Goal: Task Accomplishment & Management: Manage account settings

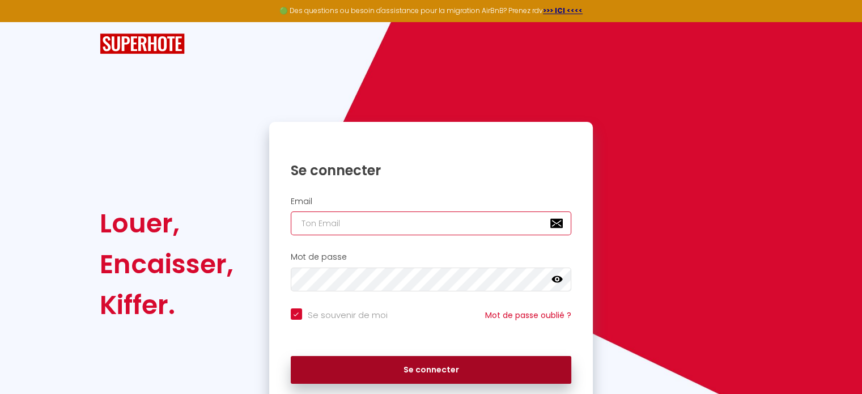
type input "[EMAIL_ADDRESS][PERSON_NAME][DOMAIN_NAME]"
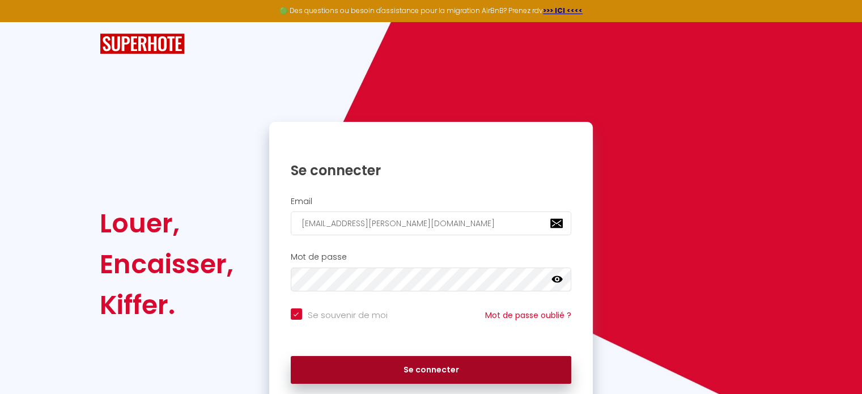
click at [441, 366] on button "Se connecter" at bounding box center [431, 370] width 281 height 28
checkbox input "true"
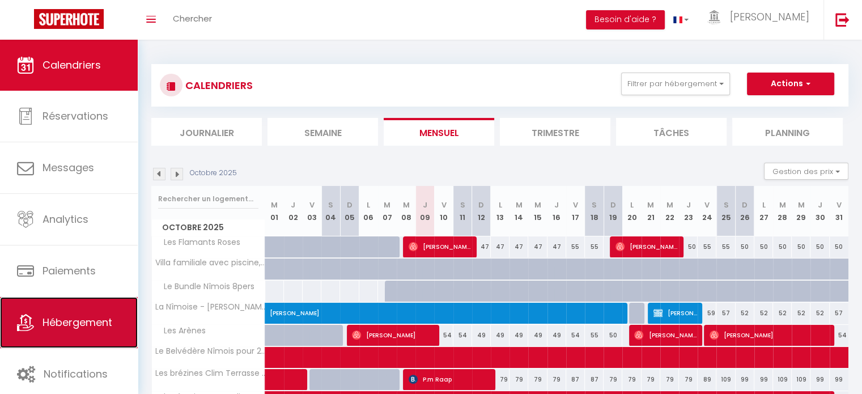
click at [103, 332] on link "Hébergement" at bounding box center [69, 322] width 138 height 51
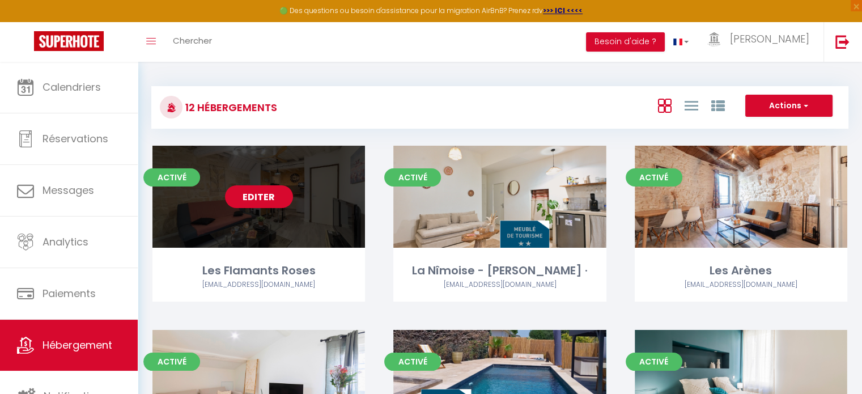
click at [267, 199] on link "Editer" at bounding box center [259, 196] width 68 height 23
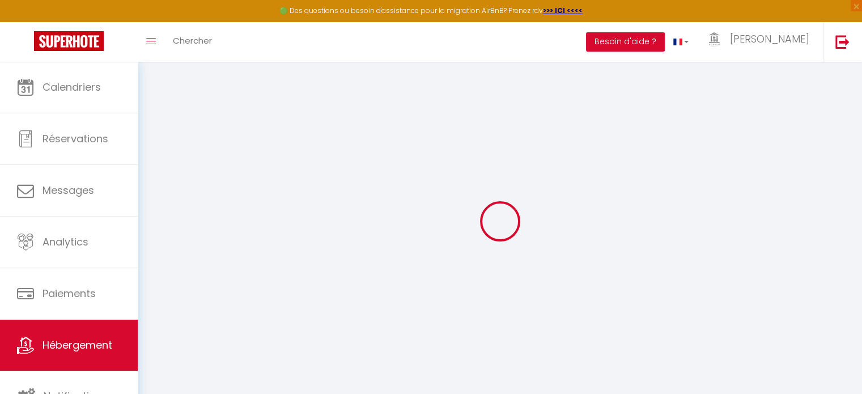
select select "16124-923206182520566634"
checkbox input "false"
checkbox input "true"
checkbox input "false"
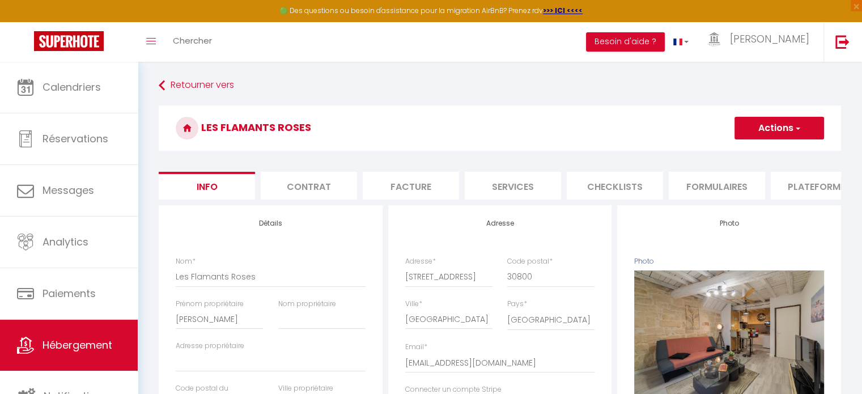
click at [820, 185] on li "Plateformes" at bounding box center [818, 186] width 96 height 28
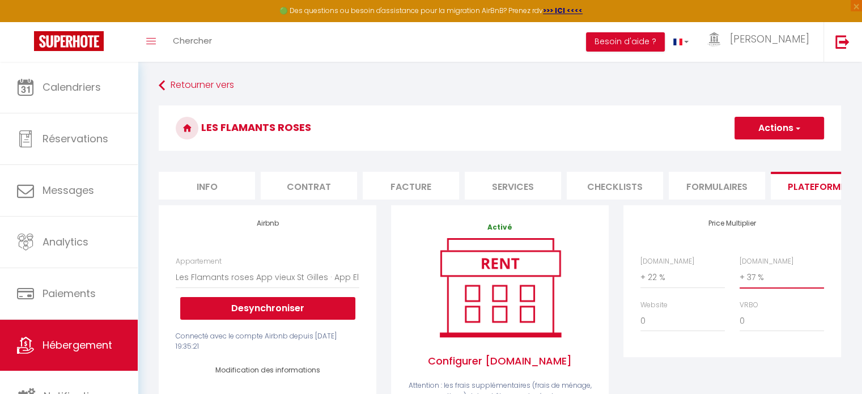
click at [759, 288] on select "0 + 1 % + 2 % + 3 % + 4 % + 5 % + 6 % + 7 % + 8 % + 9 %" at bounding box center [781, 277] width 84 height 22
select select "+ 39 %"
click at [739, 275] on select "0 + 1 % + 2 % + 3 % + 4 % + 5 % + 6 % + 7 % + 8 % + 9 %" at bounding box center [781, 277] width 84 height 22
click at [778, 129] on button "Actions" at bounding box center [778, 128] width 89 height 23
click at [770, 154] on link "Enregistrer" at bounding box center [778, 153] width 89 height 15
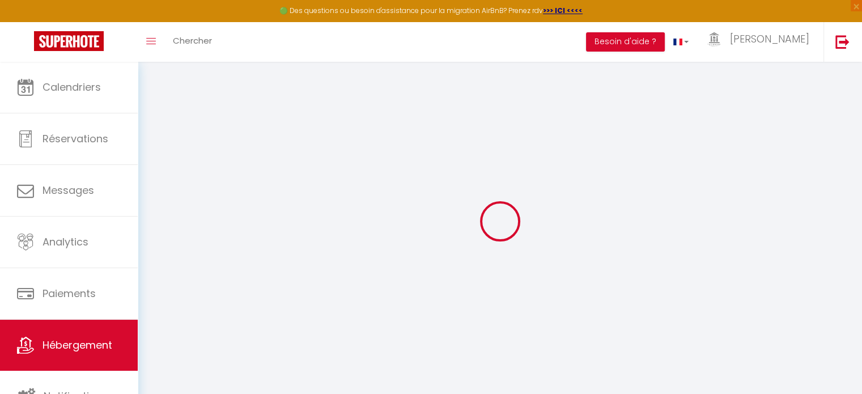
select select "EUR"
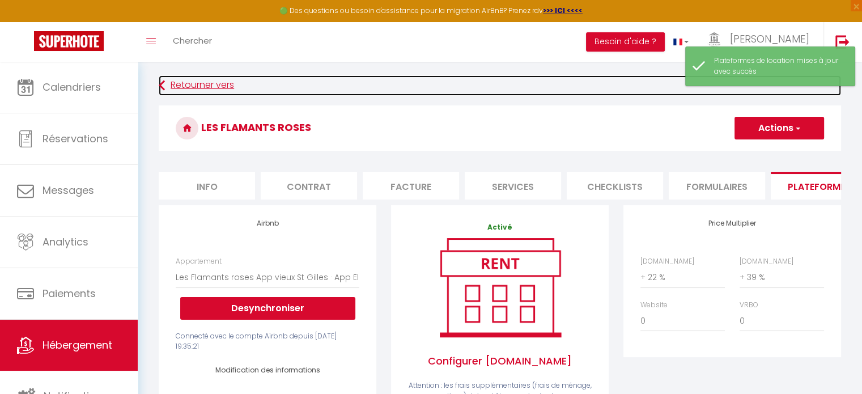
click at [213, 84] on link "Retourner vers" at bounding box center [500, 85] width 682 height 20
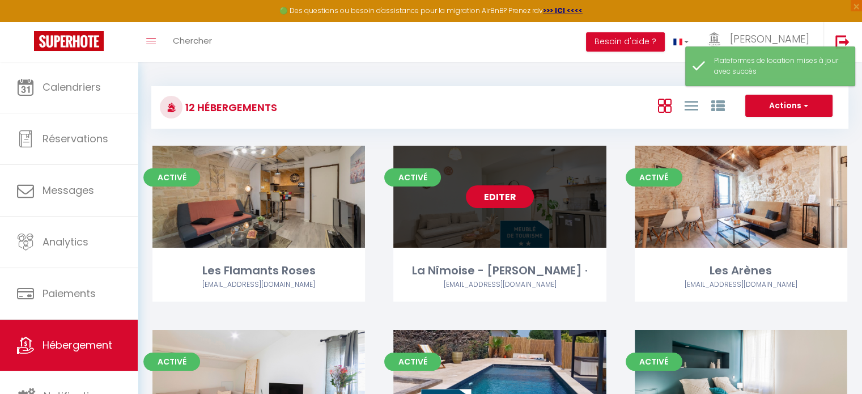
click at [501, 198] on link "Editer" at bounding box center [500, 196] width 68 height 23
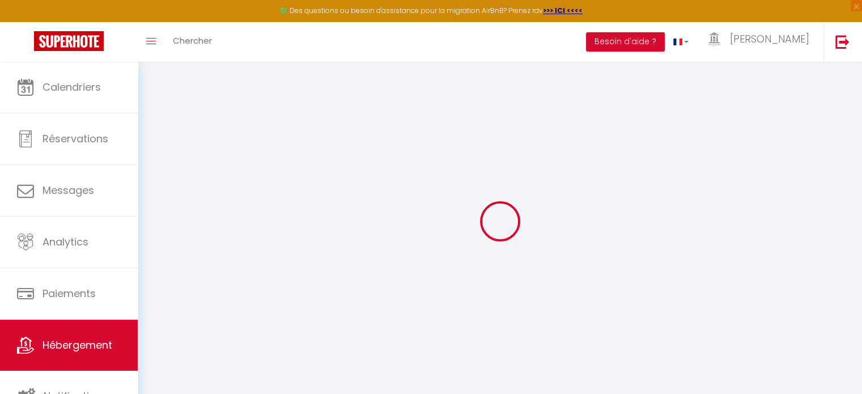
select select "14221-1148627000508419819"
select select "+ 22 %"
select select "+ 37 %"
select select "+ 10 %"
checkbox input "false"
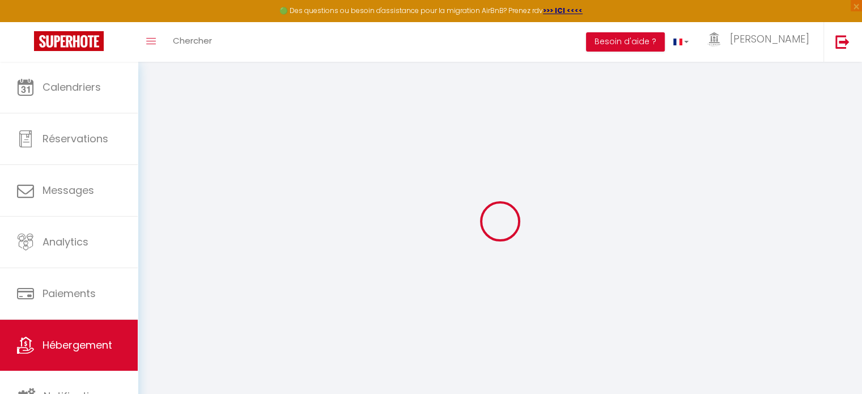
checkbox input "false"
checkbox input "true"
checkbox input "false"
select select "well_reviewed_guests"
select select "EUR"
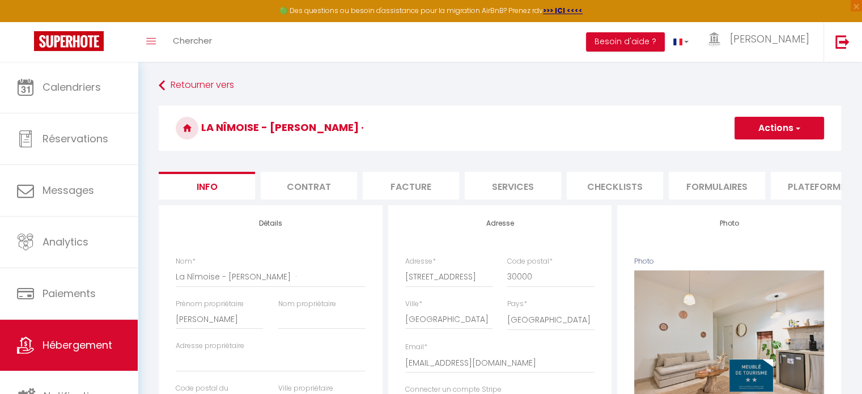
click at [821, 185] on li "Plateformes" at bounding box center [818, 186] width 96 height 28
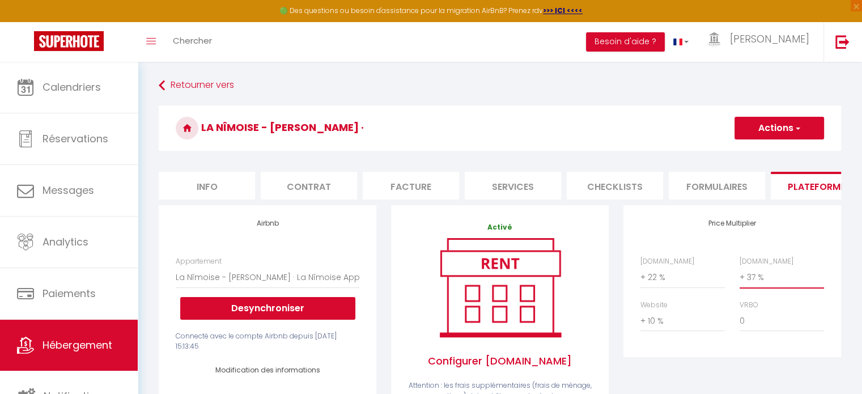
click at [773, 287] on select "0 + 1 % + 2 % + 3 % + 4 % + 5 % + 6 % + 7 % + 8 % + 9 %" at bounding box center [781, 277] width 84 height 22
select select "+ 39 %"
click at [739, 275] on select "0 + 1 % + 2 % + 3 % + 4 % + 5 % + 6 % + 7 % + 8 % + 9 %" at bounding box center [781, 277] width 84 height 22
click at [783, 126] on button "Actions" at bounding box center [778, 128] width 89 height 23
click at [774, 152] on link "Enregistrer" at bounding box center [778, 153] width 89 height 15
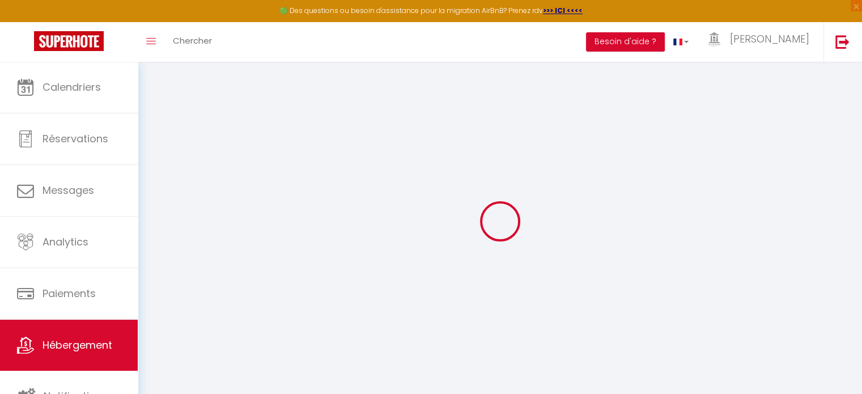
select select "well_reviewed_guests"
select select "EUR"
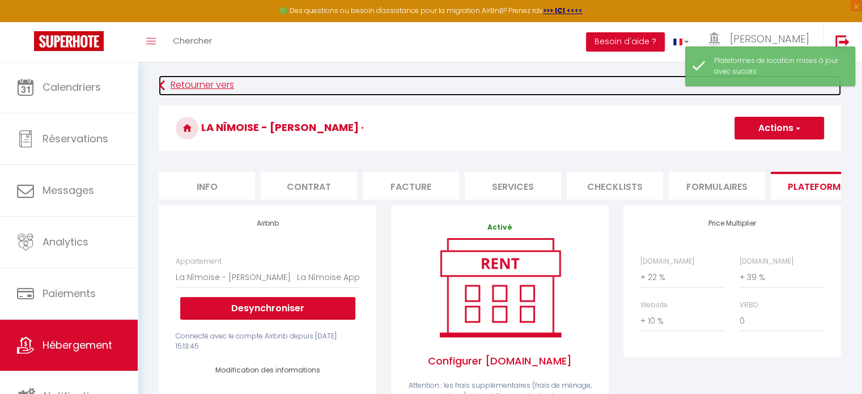
click at [203, 85] on link "Retourner vers" at bounding box center [500, 85] width 682 height 20
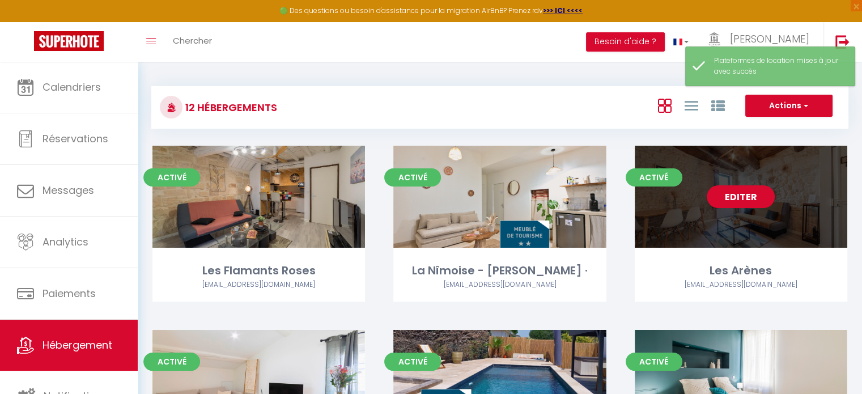
click at [744, 195] on link "Editer" at bounding box center [740, 196] width 68 height 23
select select "3"
select select "2"
select select "1"
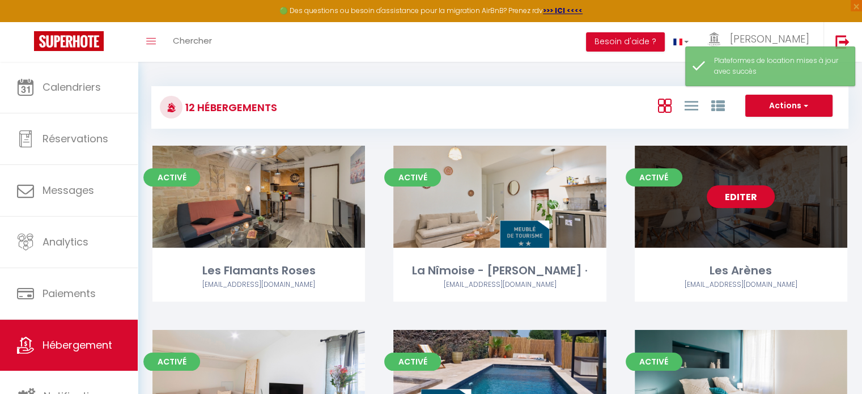
select select
select select "28"
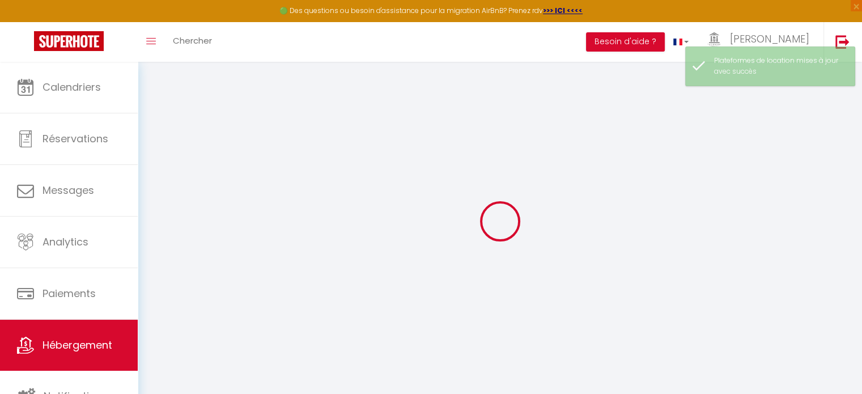
select select
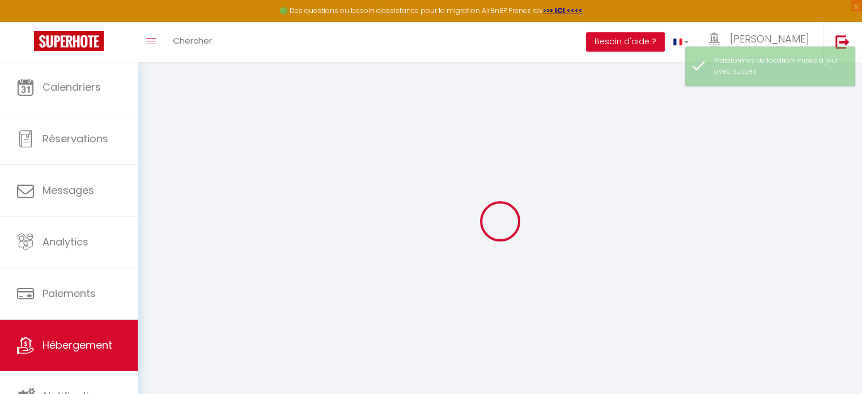
select select
checkbox input "false"
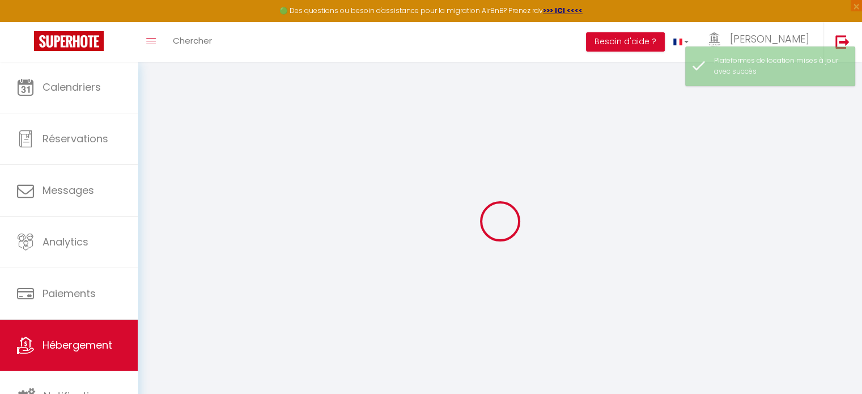
select select
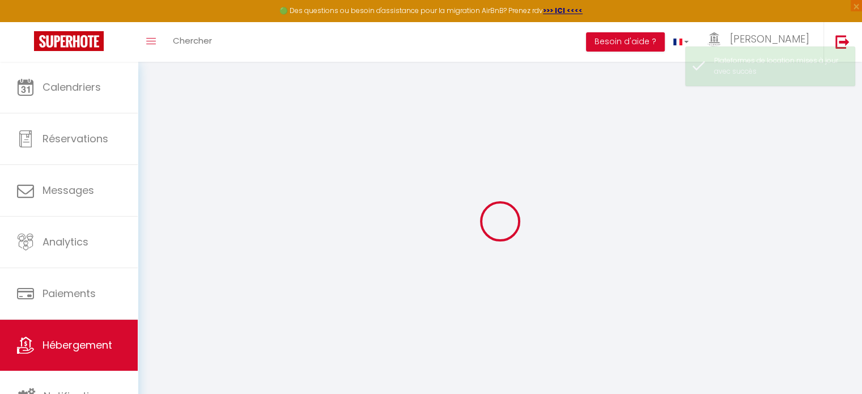
select select
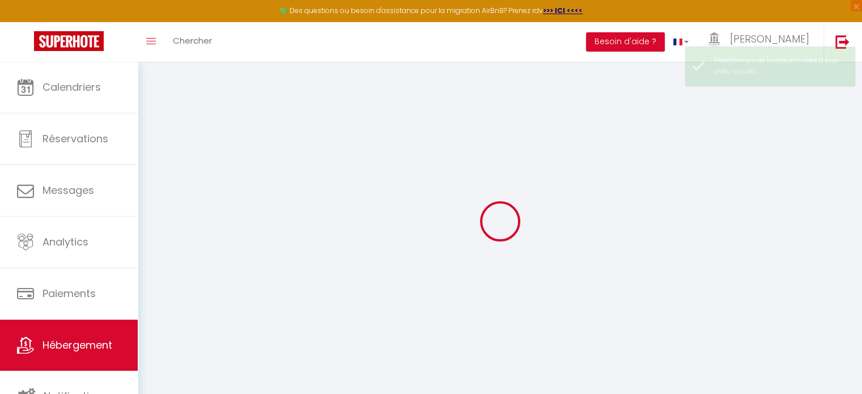
select select
checkbox input "false"
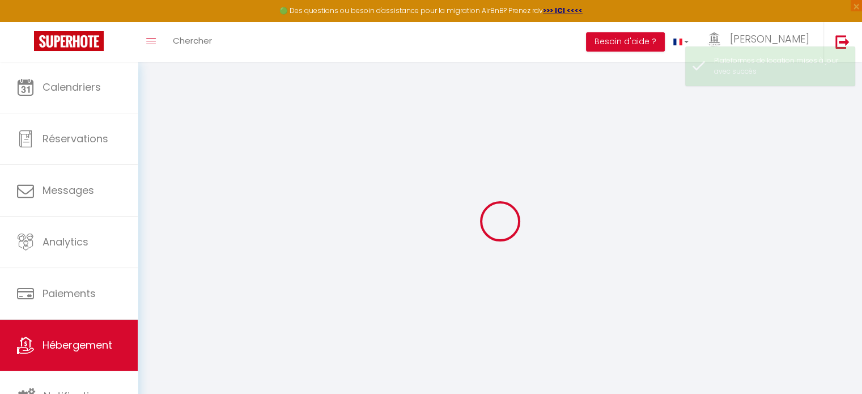
select select
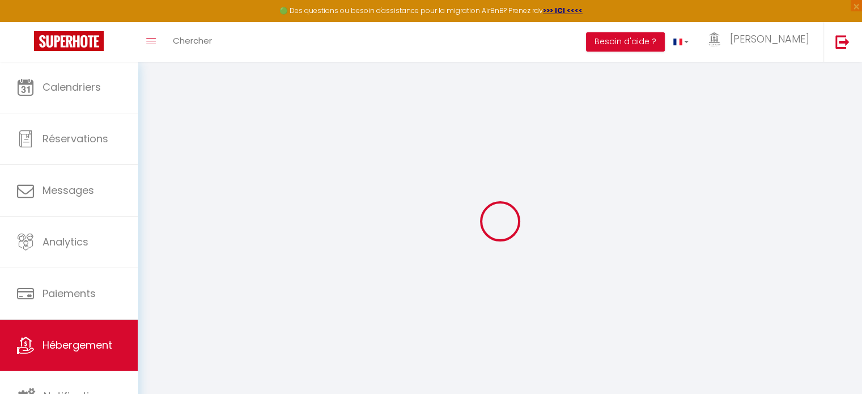
select select
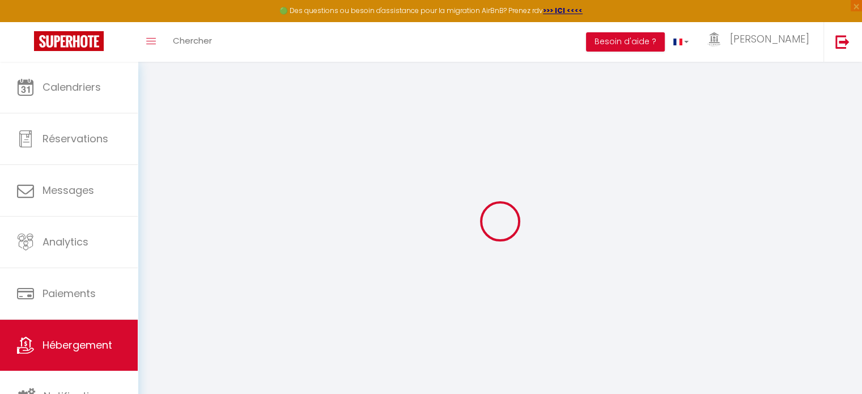
select select
checkbox input "false"
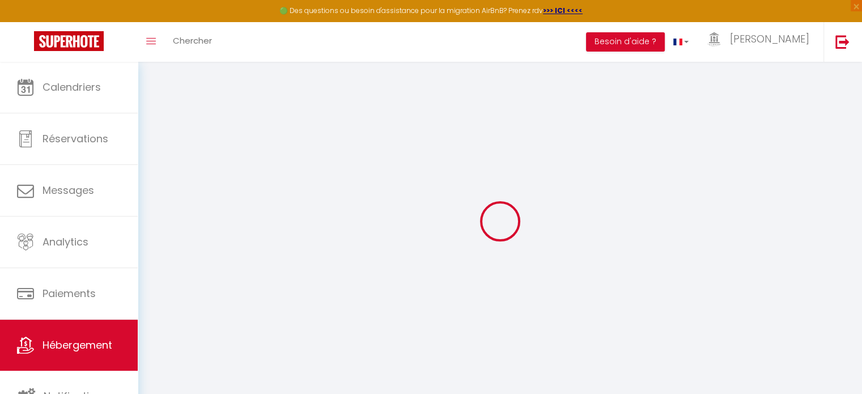
select select
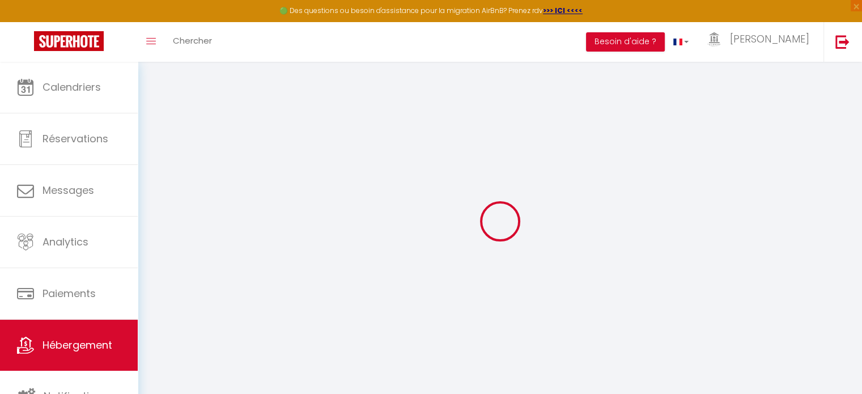
select select
checkbox input "false"
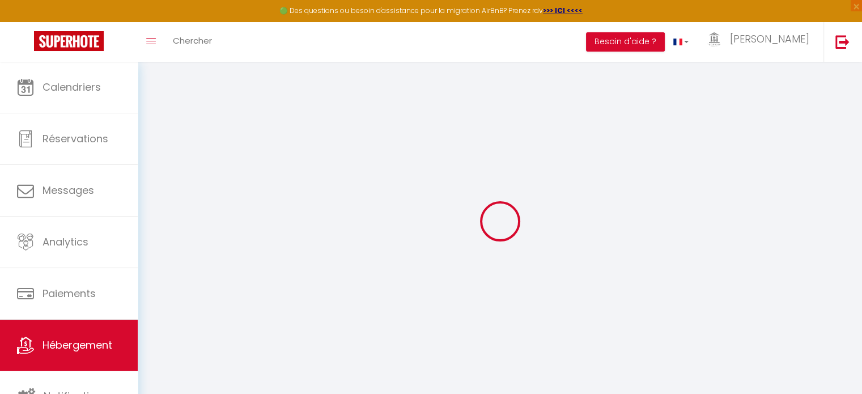
checkbox input "false"
select select
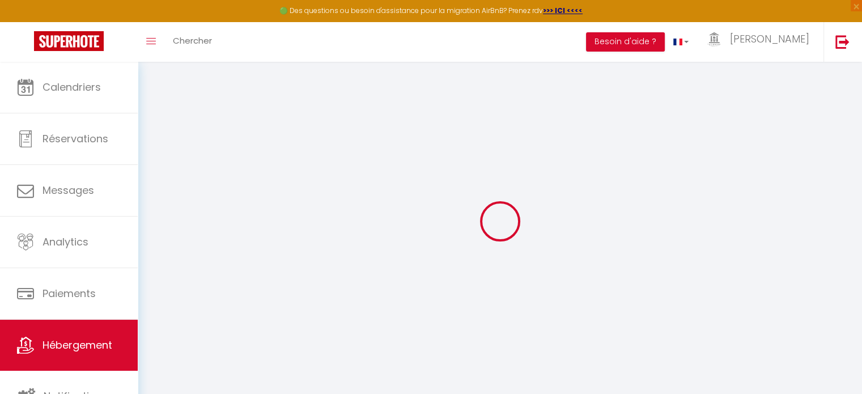
select select
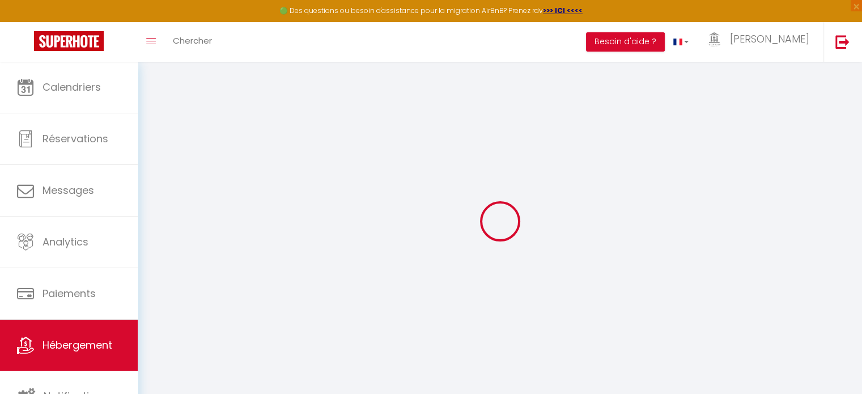
checkbox input "false"
select select
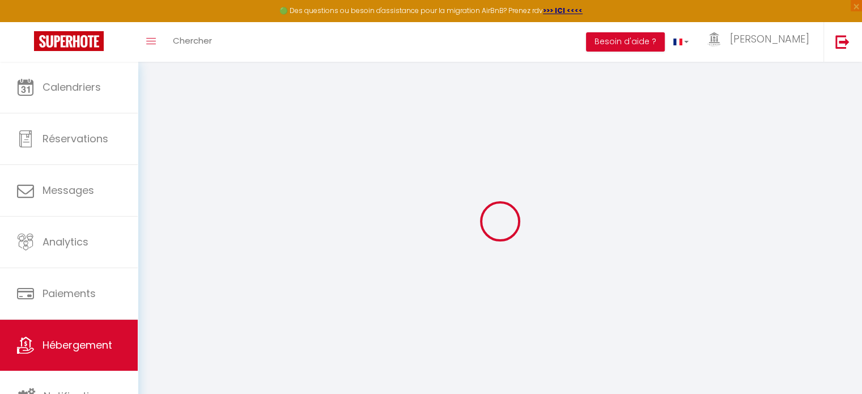
select select
type input "Les Arènes"
type input "[PERSON_NAME]"
type input "50"
type input "10"
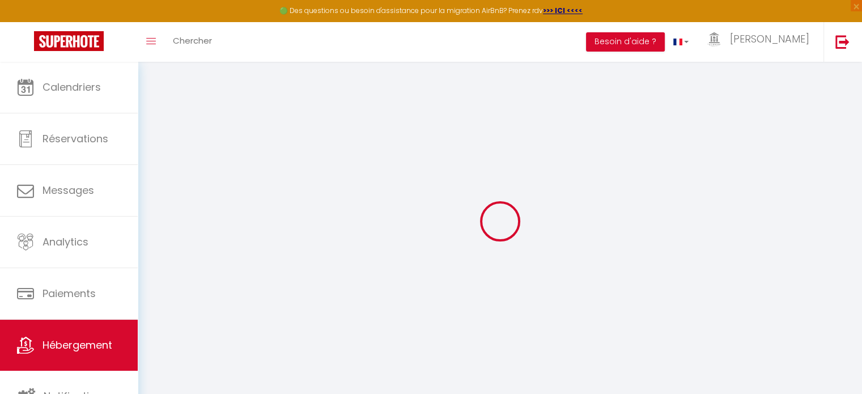
type input "59"
type input "5.5"
type input "3.3"
type input "300"
select select
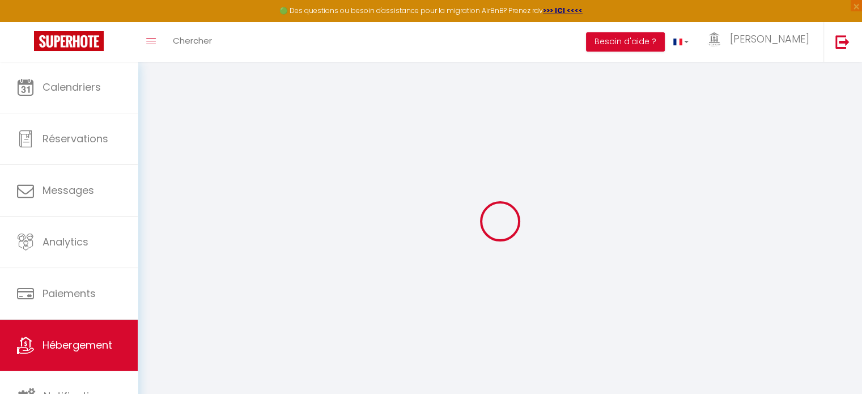
select select
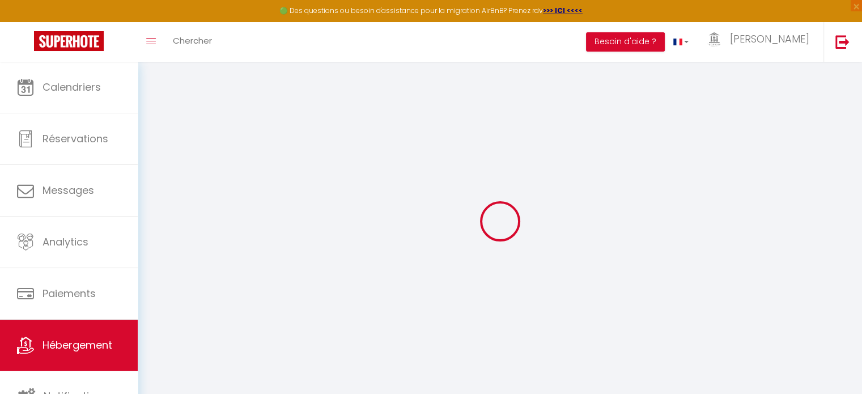
type input "[STREET_ADDRESS]"
type input "30800"
type input "[GEOGRAPHIC_DATA]"
type input "[EMAIL_ADDRESS][DOMAIN_NAME]"
select select "9376"
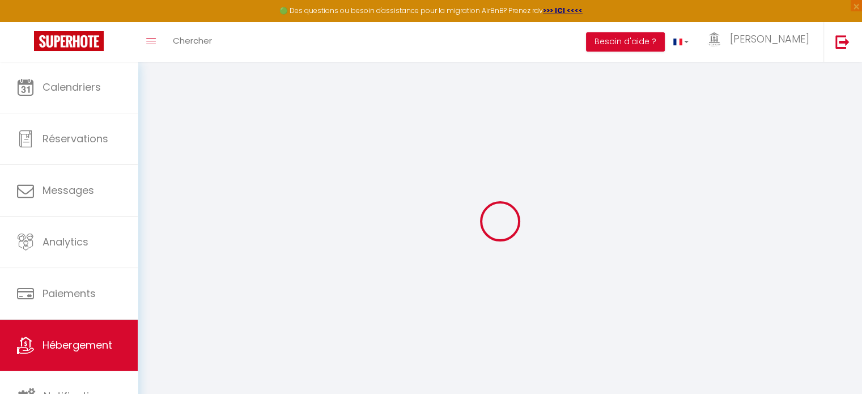
checkbox input "false"
checkbox input "true"
checkbox input "false"
radio input "true"
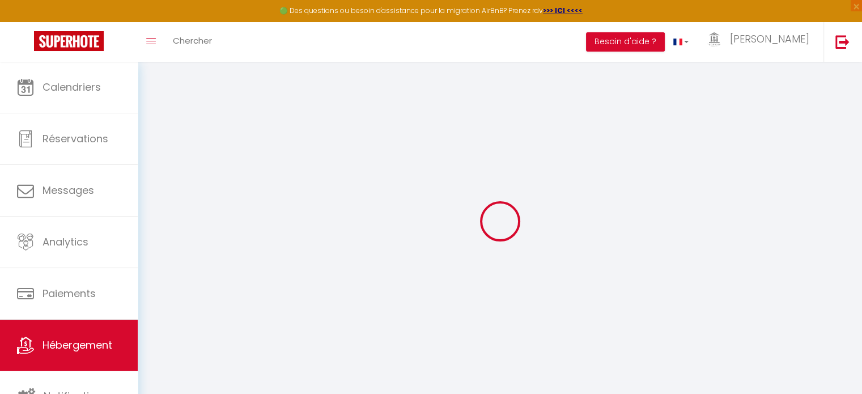
type input "59"
type input "0"
type input "15"
select select "+ 22 %"
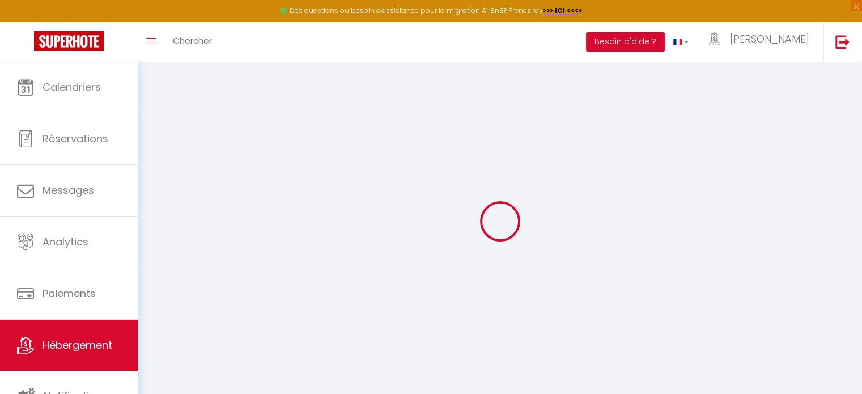
select select "+ 37 %"
select select "16:00"
select select "23:00"
select select "11:00"
select select "30"
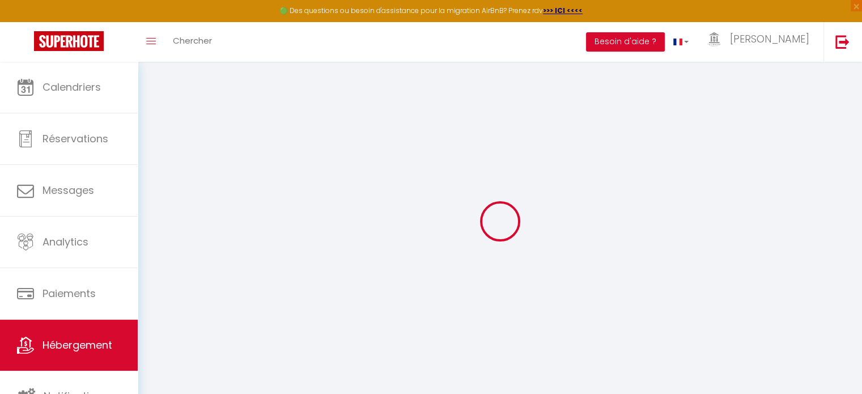
select select "120"
select select "18:00"
checkbox input "false"
checkbox input "true"
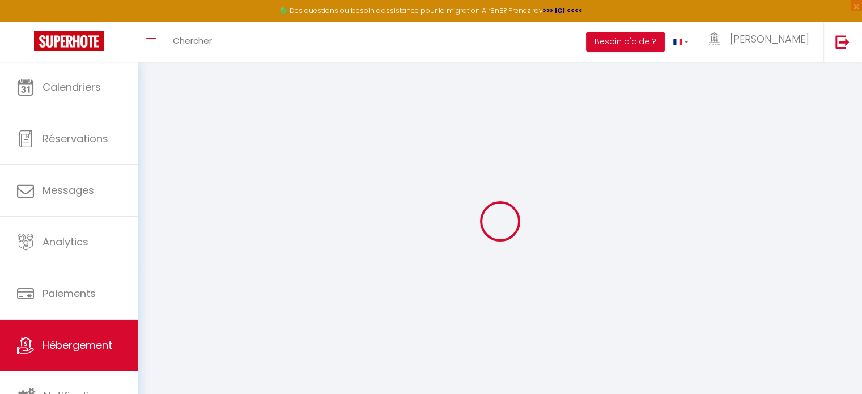
checkbox input "false"
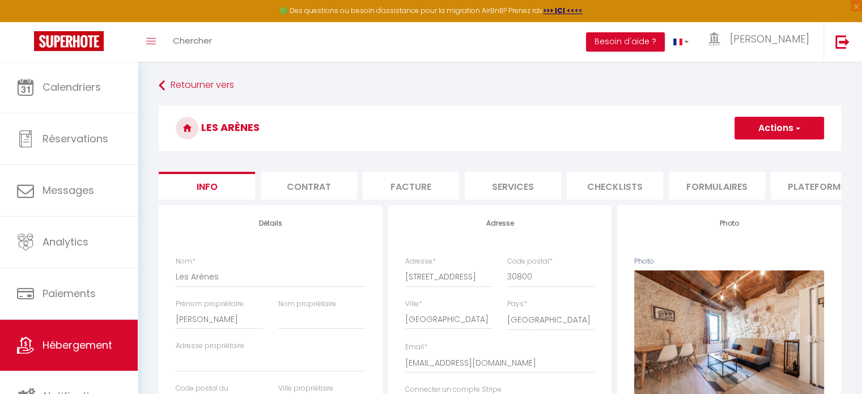
click at [799, 185] on li "Plateformes" at bounding box center [818, 186] width 96 height 28
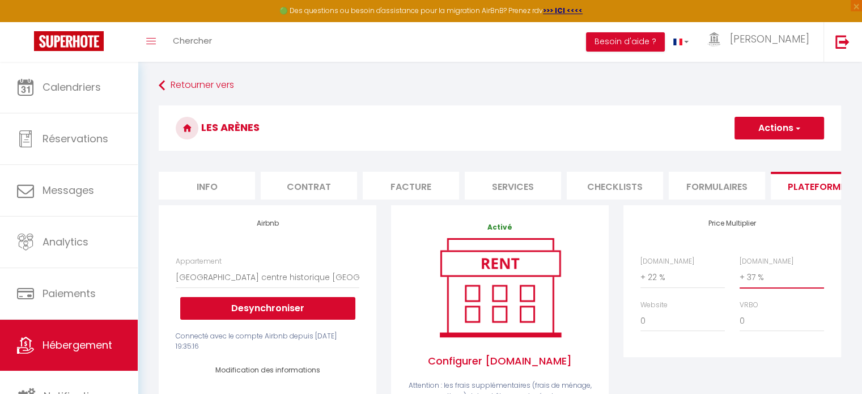
click at [754, 285] on select "0 + 1 % + 2 % + 3 % + 4 % + 5 % + 6 % + 7 % + 8 % + 9 %" at bounding box center [781, 277] width 84 height 22
select select "+ 39 %"
click at [739, 275] on select "0 + 1 % + 2 % + 3 % + 4 % + 5 % + 6 % + 7 % + 8 % + 9 %" at bounding box center [781, 277] width 84 height 22
click at [772, 126] on button "Actions" at bounding box center [778, 128] width 89 height 23
click at [770, 154] on link "Enregistrer" at bounding box center [778, 153] width 89 height 15
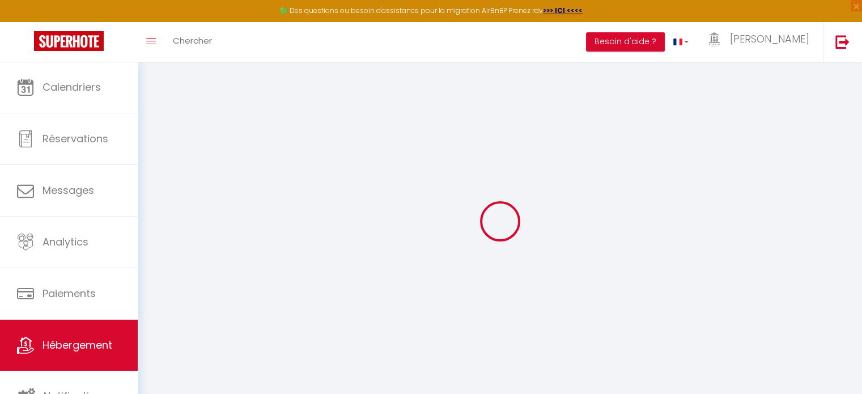
select select "EUR"
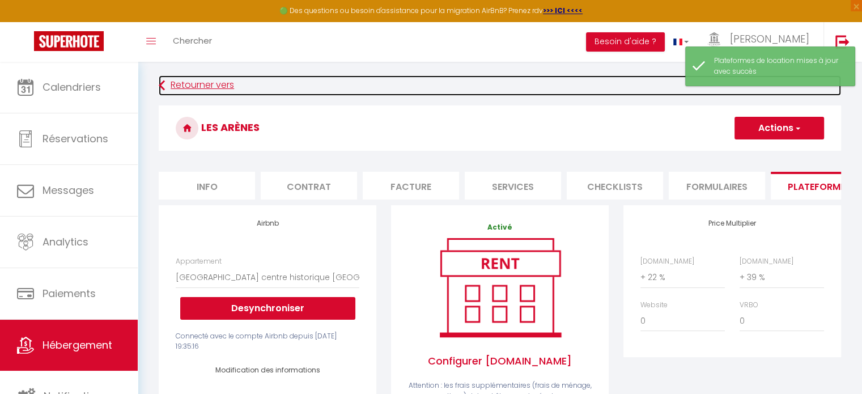
click at [224, 82] on link "Retourner vers" at bounding box center [500, 85] width 682 height 20
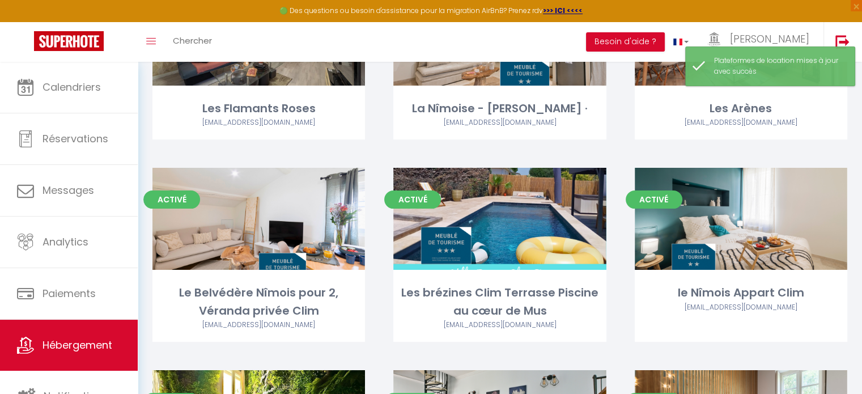
scroll to position [170, 0]
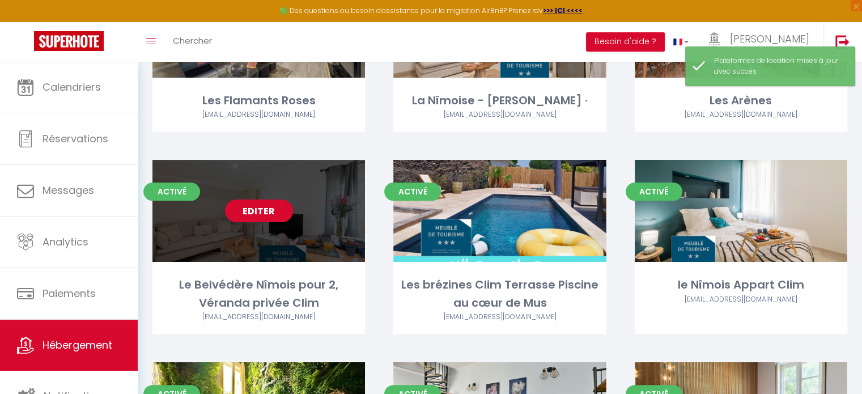
click at [258, 210] on link "Editer" at bounding box center [259, 210] width 68 height 23
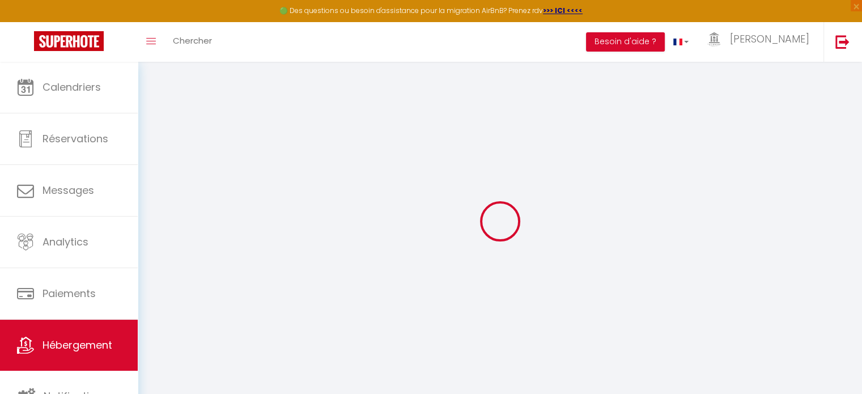
select select "14221-1150017075968524498"
select select "+ 22 %"
select select "+ 37 %"
select select "+ 10 %"
checkbox input "false"
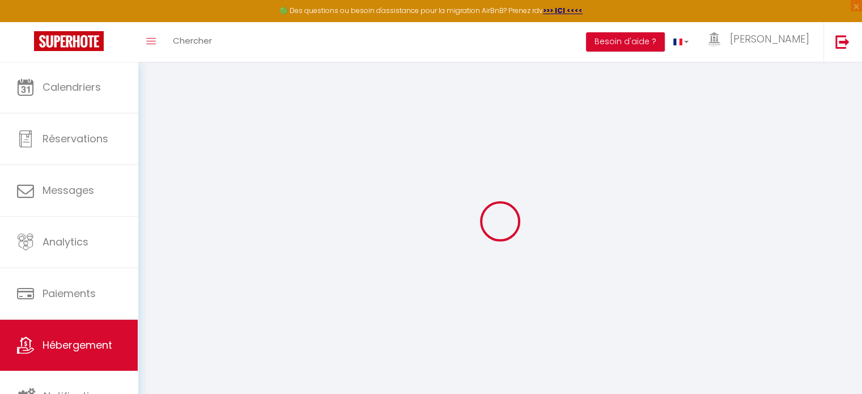
checkbox input "false"
checkbox input "true"
checkbox input "false"
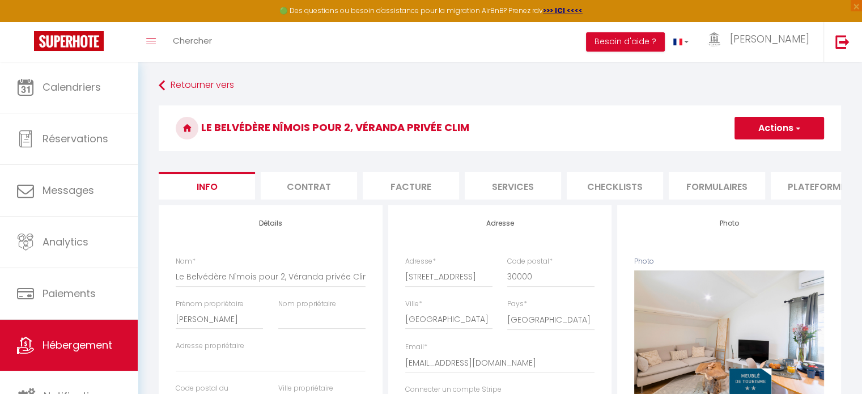
click at [812, 185] on li "Plateformes" at bounding box center [818, 186] width 96 height 28
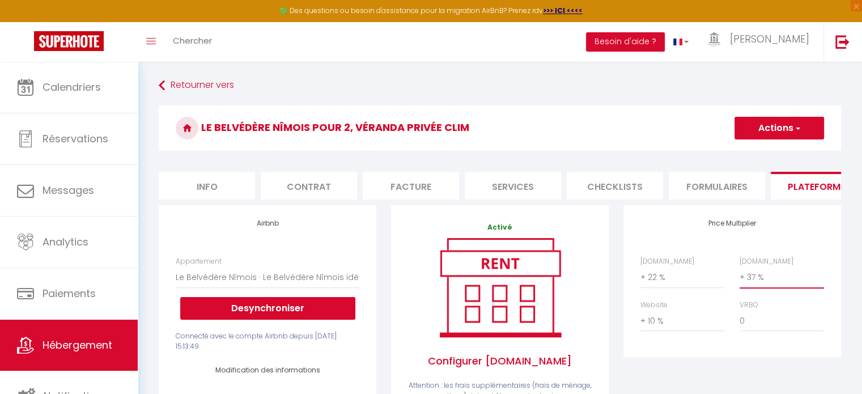
click at [758, 281] on select "0 + 1 % + 2 % + 3 % + 4 % + 5 % + 6 % + 7 % + 8 % + 9 %" at bounding box center [781, 277] width 84 height 22
select select "+ 39 %"
click at [739, 275] on select "0 + 1 % + 2 % + 3 % + 4 % + 5 % + 6 % + 7 % + 8 % + 9 %" at bounding box center [781, 277] width 84 height 22
click at [779, 124] on button "Actions" at bounding box center [778, 128] width 89 height 23
click at [768, 152] on link "Enregistrer" at bounding box center [778, 153] width 89 height 15
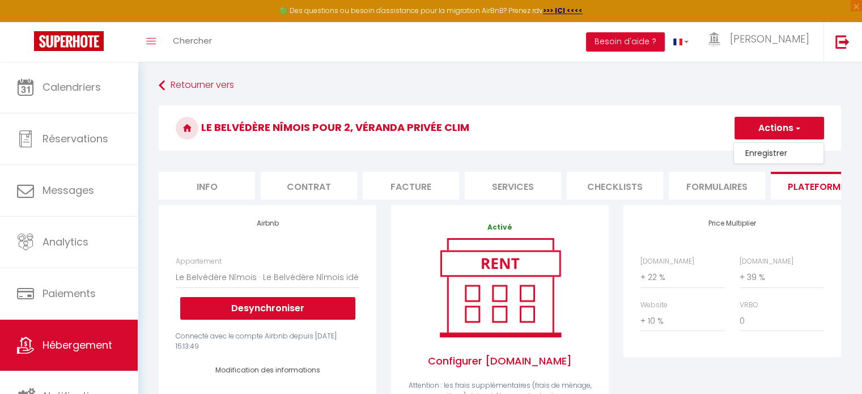
select select "well_reviewed_guests"
select select "EUR"
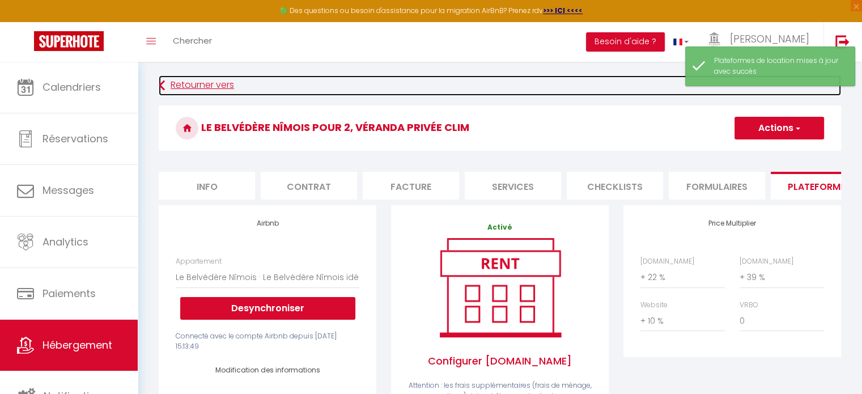
click at [199, 85] on link "Retourner vers" at bounding box center [500, 85] width 682 height 20
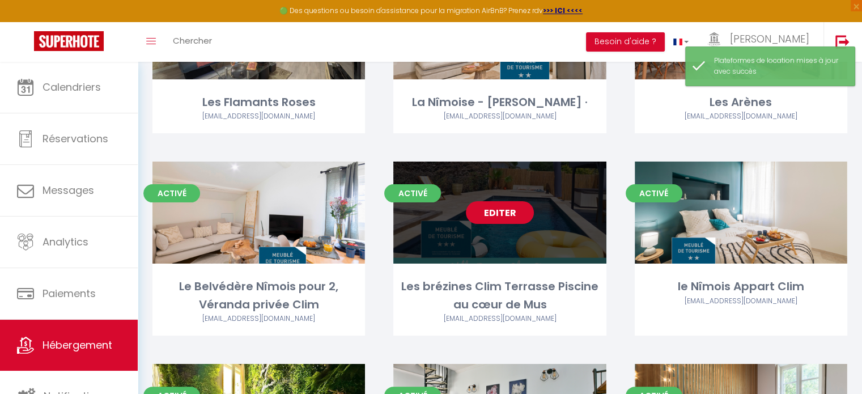
scroll to position [170, 0]
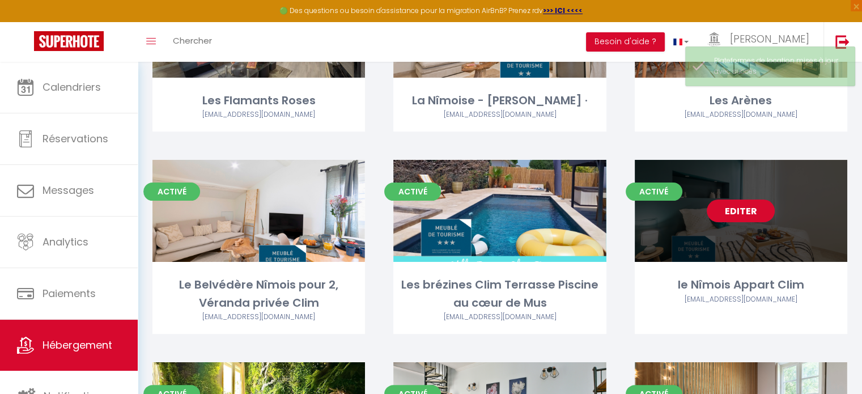
click at [741, 208] on link "Editer" at bounding box center [740, 210] width 68 height 23
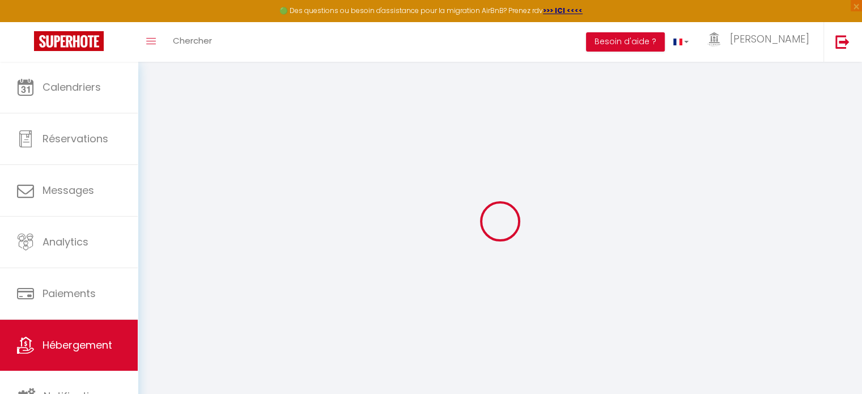
select select "14221-1147890132427925068"
select select "+ 22 %"
select select "+ 37 %"
select select "+ 10 %"
checkbox input "false"
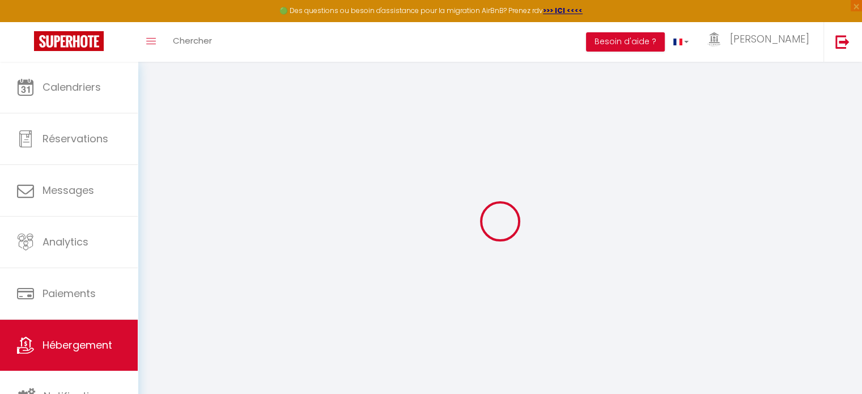
checkbox input "false"
checkbox input "true"
checkbox input "false"
select select "well_reviewed_guests"
select select "EUR"
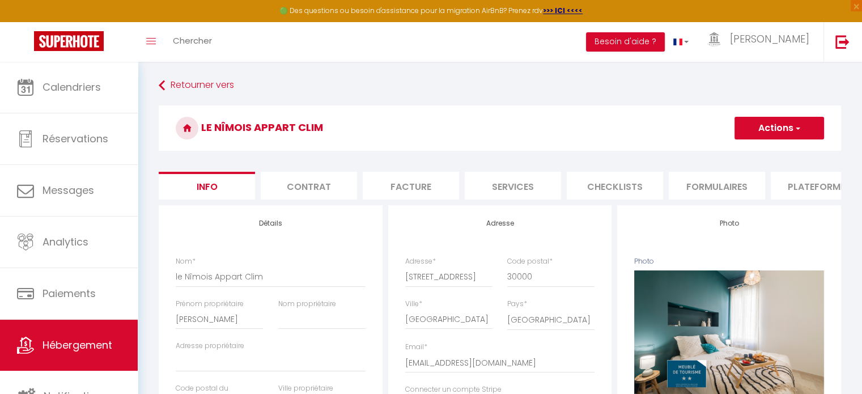
click at [797, 185] on li "Plateformes" at bounding box center [818, 186] width 96 height 28
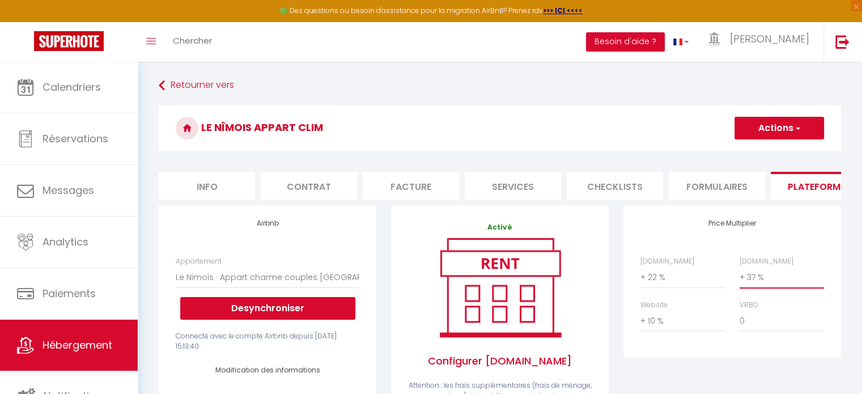
click at [777, 285] on select "0 + 1 % + 2 % + 3 % + 4 % + 5 % + 6 % + 7 % + 8 % + 9 %" at bounding box center [781, 277] width 84 height 22
select select "+ 39 %"
click at [739, 275] on select "0 + 1 % + 2 % + 3 % + 4 % + 5 % + 6 % + 7 % + 8 % + 9 %" at bounding box center [781, 277] width 84 height 22
click at [773, 126] on button "Actions" at bounding box center [778, 128] width 89 height 23
click at [771, 154] on link "Enregistrer" at bounding box center [778, 153] width 89 height 15
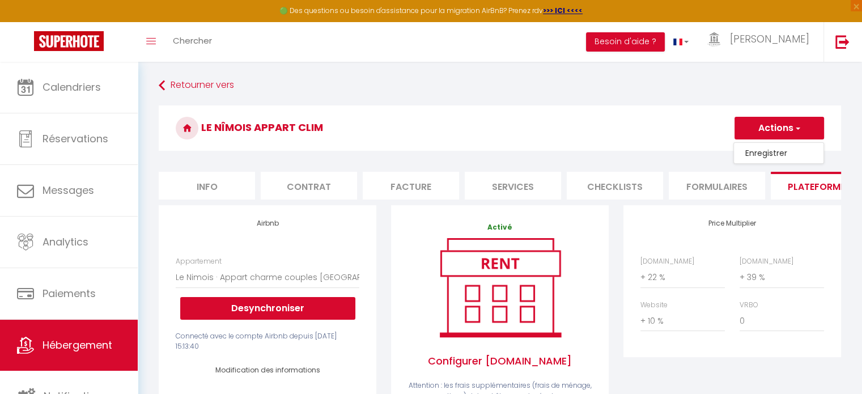
select select "well_reviewed_guests"
select select "EUR"
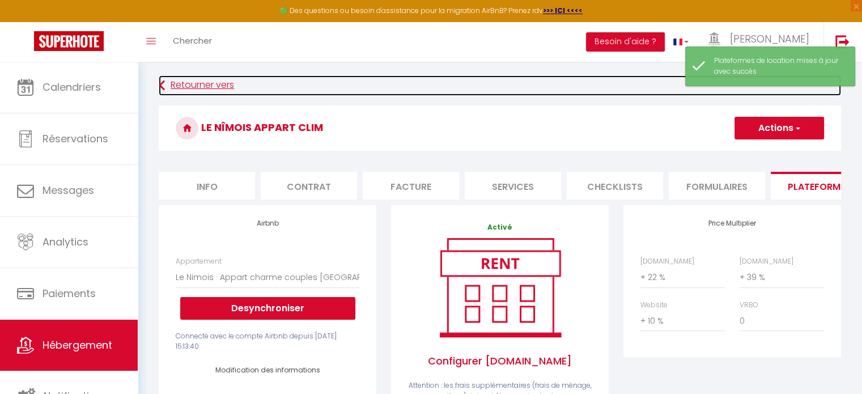
click at [219, 87] on link "Retourner vers" at bounding box center [500, 85] width 682 height 20
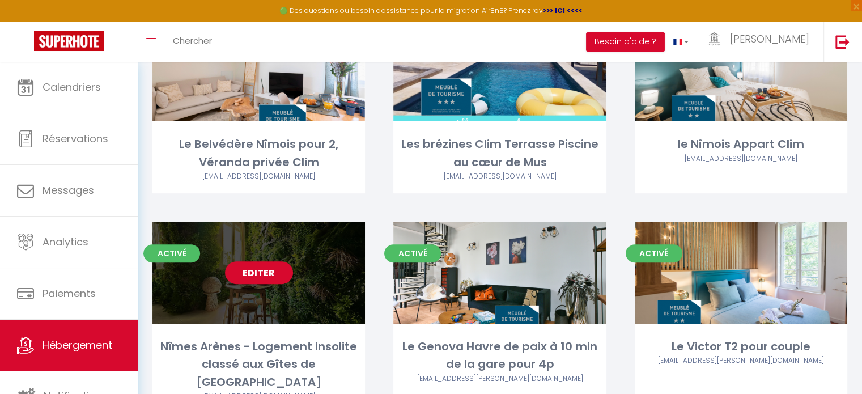
scroll to position [340, 0]
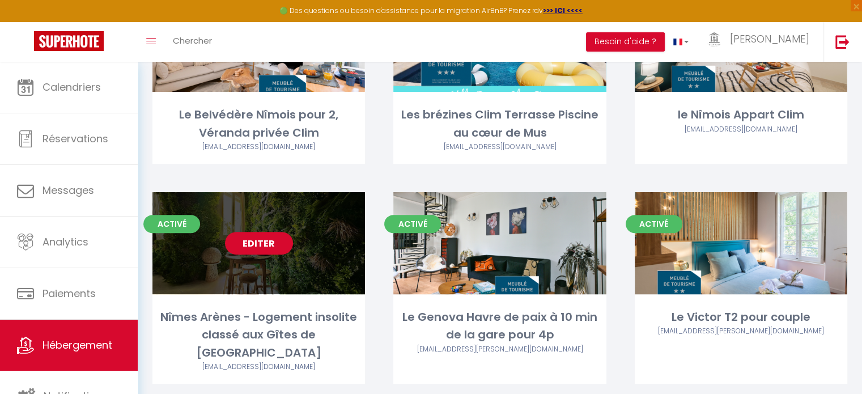
click at [263, 240] on link "Editer" at bounding box center [259, 243] width 68 height 23
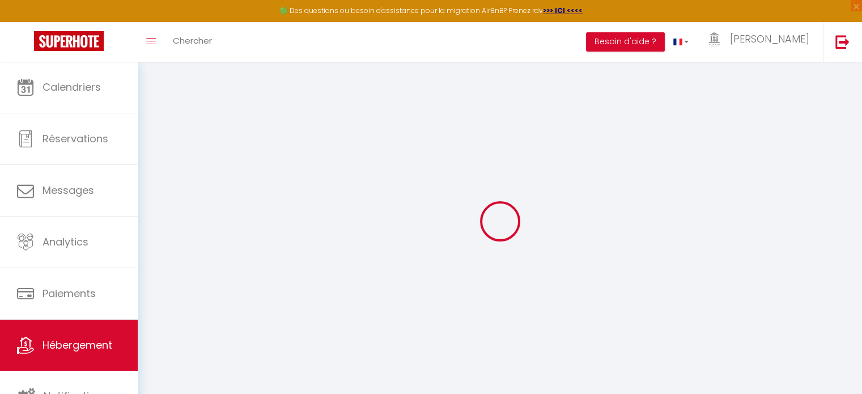
select select "+ 22 %"
select select "+ 37 %"
select select "16:00"
select select "23:00"
select select "10:00"
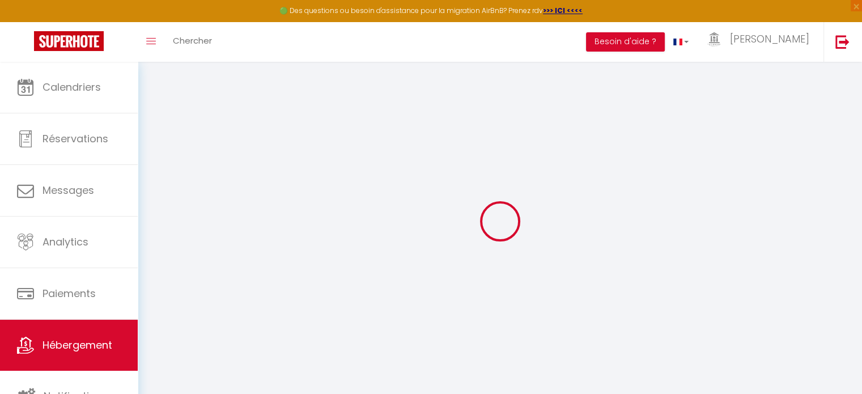
select select "30"
select select "120"
select select "19:00"
checkbox input "false"
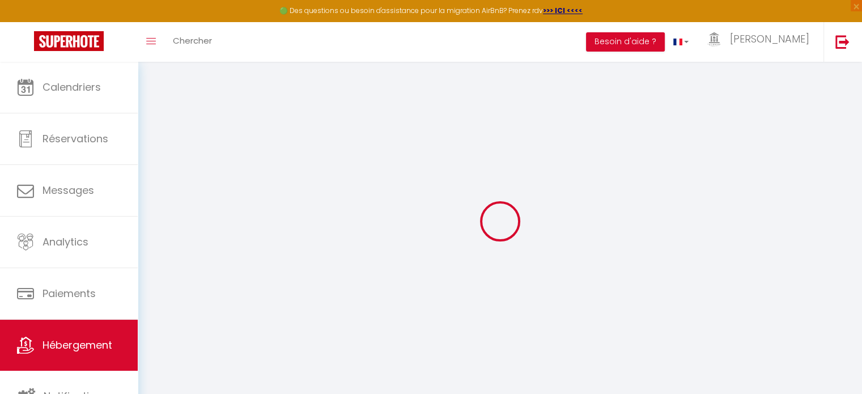
checkbox input "true"
select select "EUR"
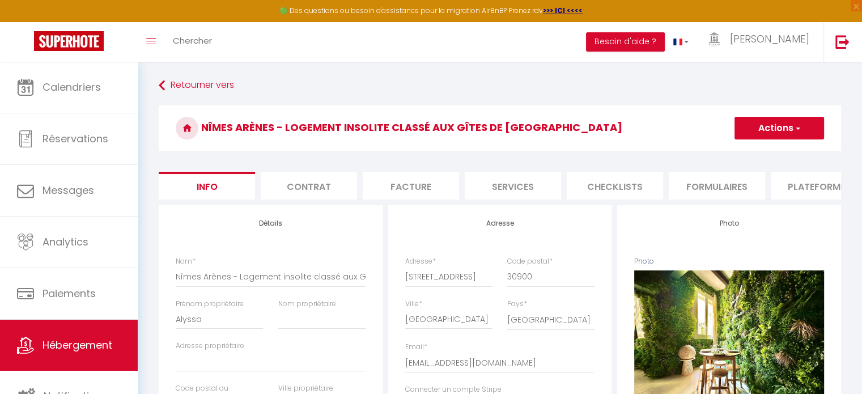
click at [805, 189] on li "Plateformes" at bounding box center [818, 186] width 96 height 28
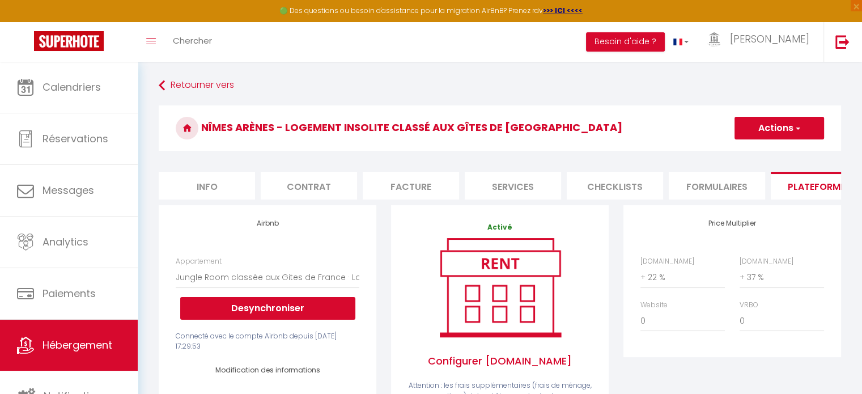
click at [782, 267] on label "[DOMAIN_NAME]" at bounding box center [766, 261] width 54 height 11
click at [782, 274] on select "0 + 1 % + 2 % + 3 % + 4 % + 5 % + 6 % + 7 % + 8 % + 9 %" at bounding box center [781, 277] width 84 height 22
click at [763, 280] on select "0 + 1 % + 2 % + 3 % + 4 % + 5 % + 6 % + 7 % + 8 % + 9 %" at bounding box center [781, 277] width 84 height 22
select select "+ 39 %"
click at [739, 275] on select "0 + 1 % + 2 % + 3 % + 4 % + 5 % + 6 % + 7 % + 8 % + 9 %" at bounding box center [781, 277] width 84 height 22
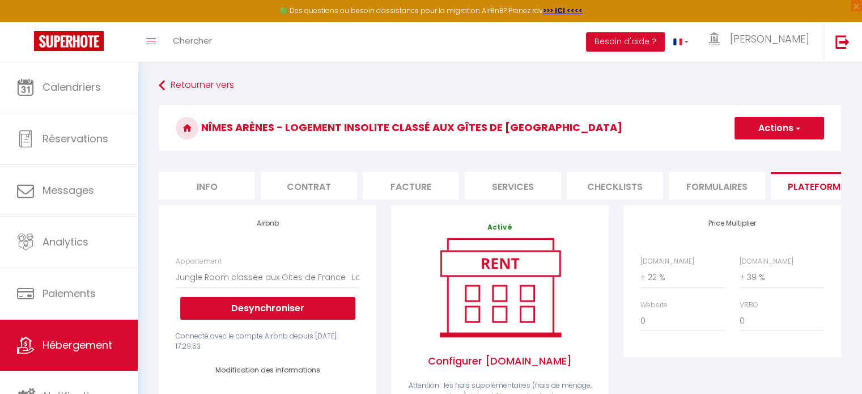
click at [779, 125] on button "Actions" at bounding box center [778, 128] width 89 height 23
click at [776, 150] on link "Enregistrer" at bounding box center [778, 153] width 89 height 15
select select "EUR"
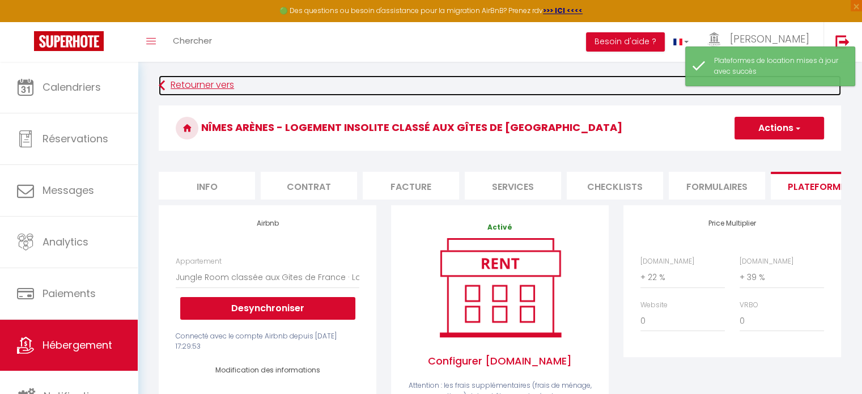
click at [218, 83] on link "Retourner vers" at bounding box center [500, 85] width 682 height 20
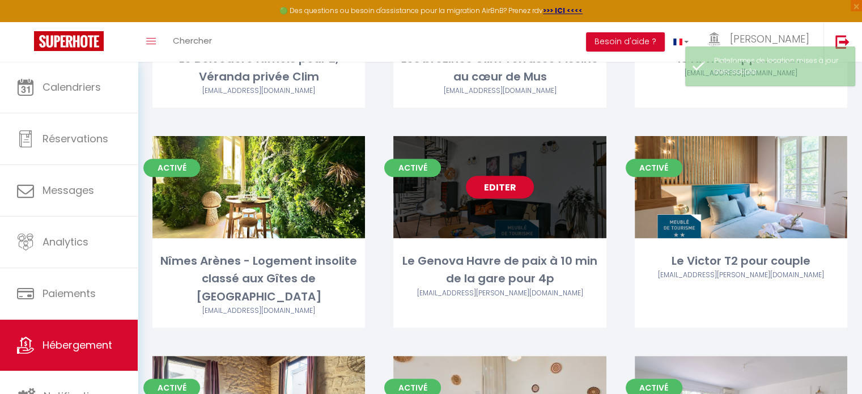
scroll to position [397, 0]
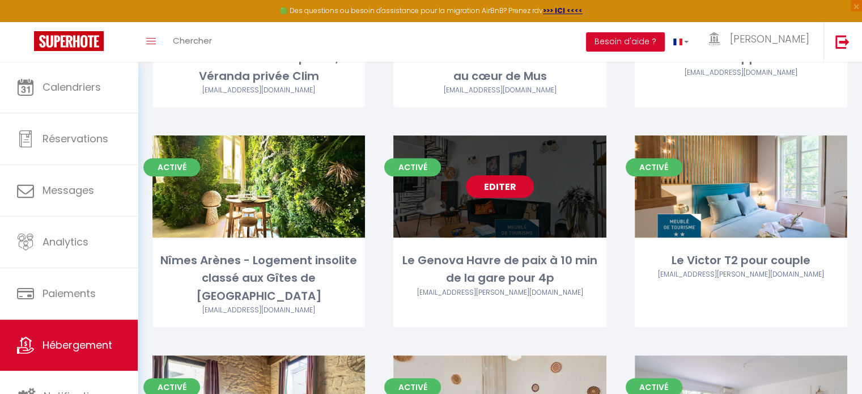
click at [498, 185] on link "Editer" at bounding box center [500, 186] width 68 height 23
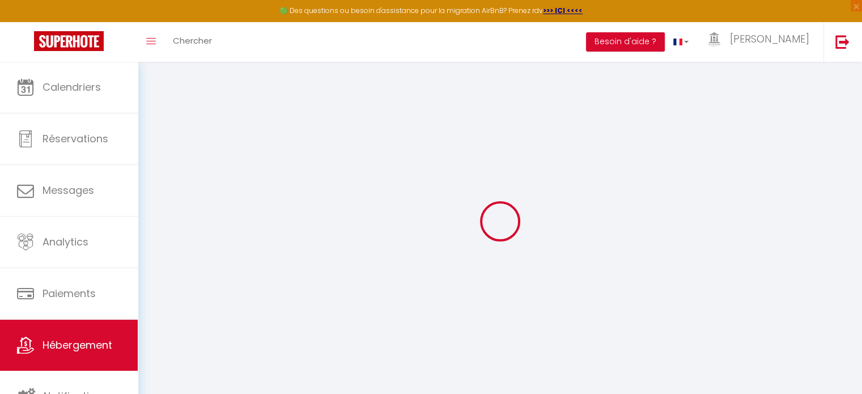
select select "10671-1044778454908279995"
select select "+ 22 %"
select select "+ 37 %"
checkbox input "false"
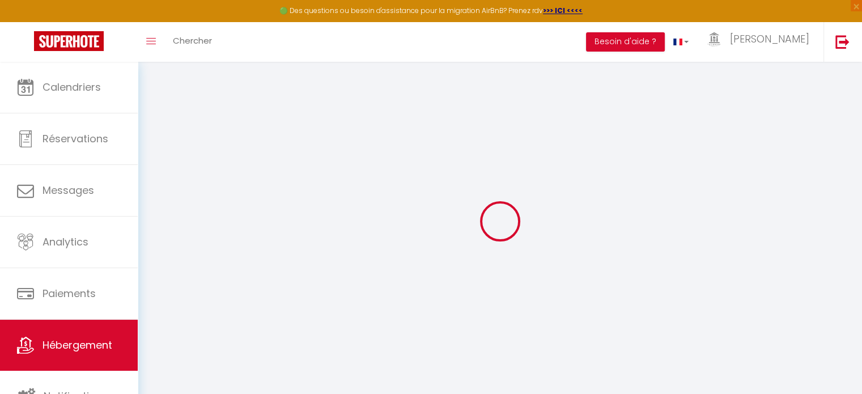
checkbox input "true"
checkbox input "false"
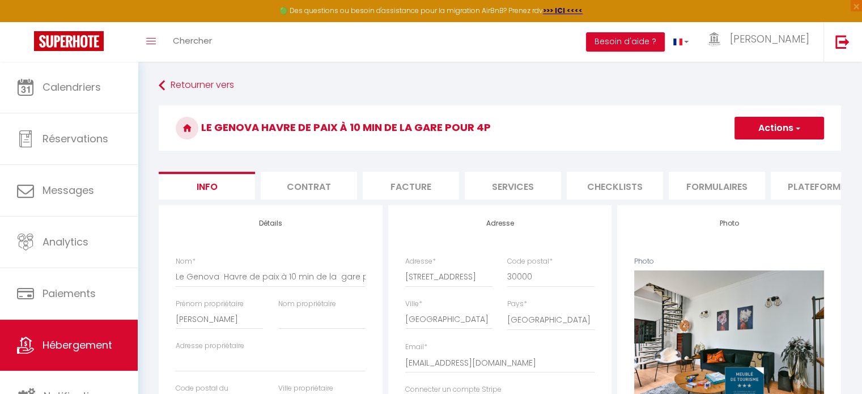
click at [799, 186] on li "Plateformes" at bounding box center [818, 186] width 96 height 28
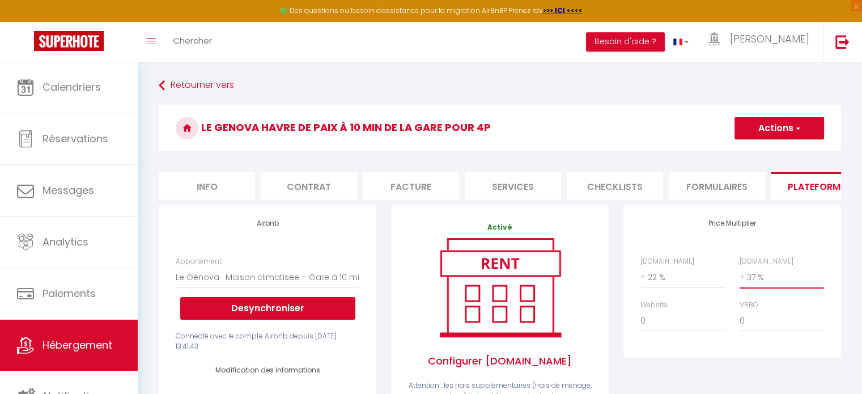
click at [758, 284] on select "0 + 1 % + 2 % + 3 % + 4 % + 5 % + 6 % + 7 % + 8 % + 9 %" at bounding box center [781, 277] width 84 height 22
select select "+ 39 %"
click at [739, 275] on select "0 + 1 % + 2 % + 3 % + 4 % + 5 % + 6 % + 7 % + 8 % + 9 %" at bounding box center [781, 277] width 84 height 22
click at [770, 129] on button "Actions" at bounding box center [778, 128] width 89 height 23
click at [768, 151] on link "Enregistrer" at bounding box center [778, 153] width 89 height 15
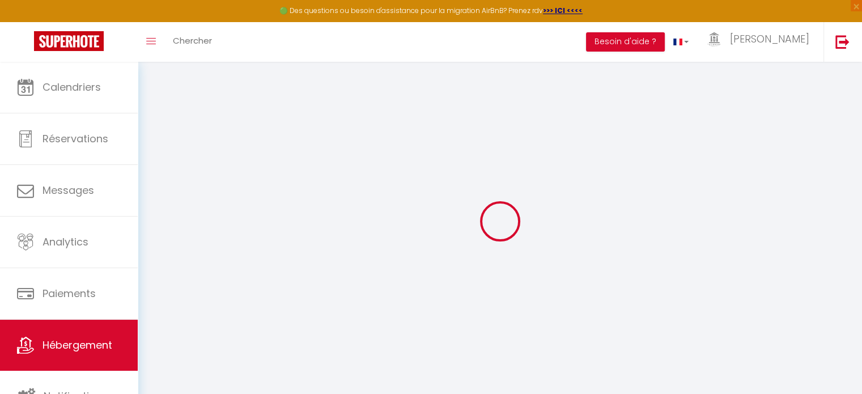
select select "EUR"
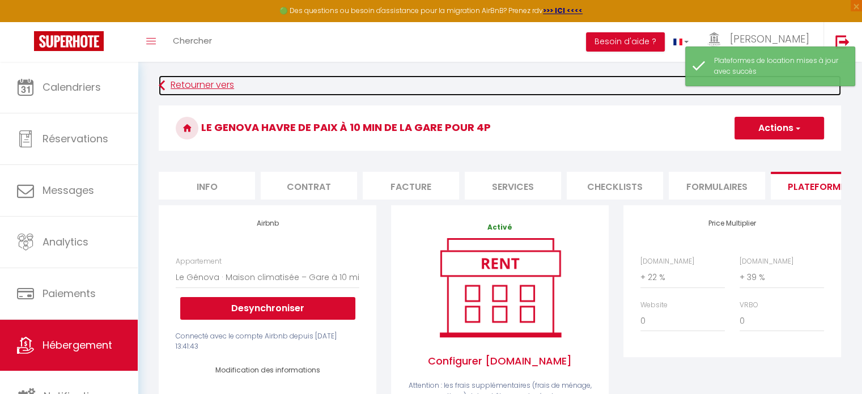
click at [220, 83] on link "Retourner vers" at bounding box center [500, 85] width 682 height 20
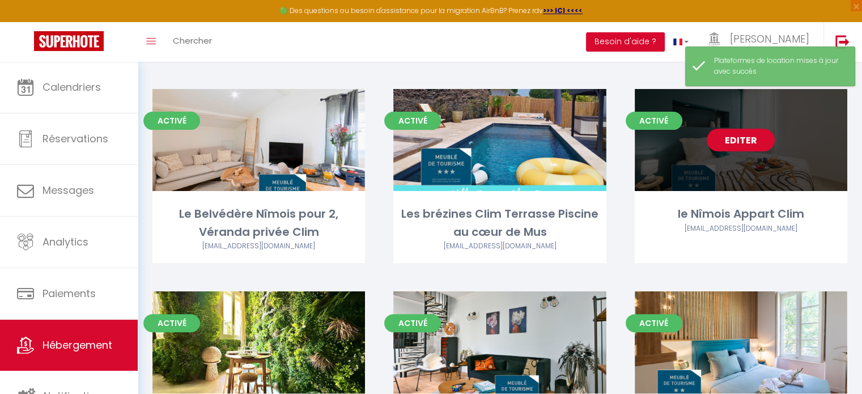
scroll to position [397, 0]
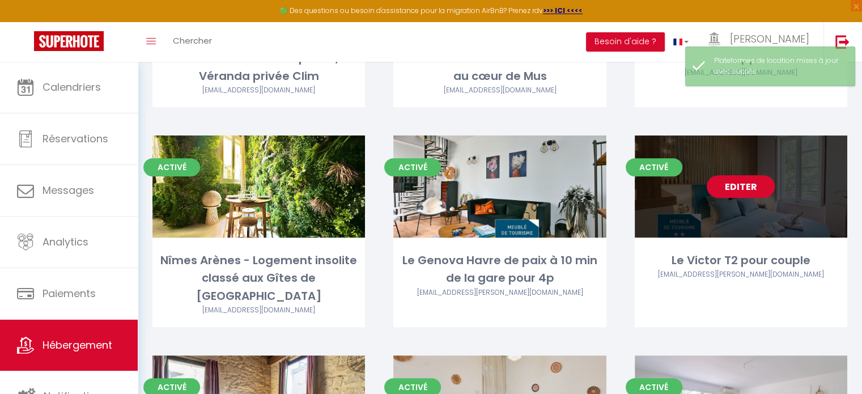
click at [751, 185] on link "Editer" at bounding box center [740, 186] width 68 height 23
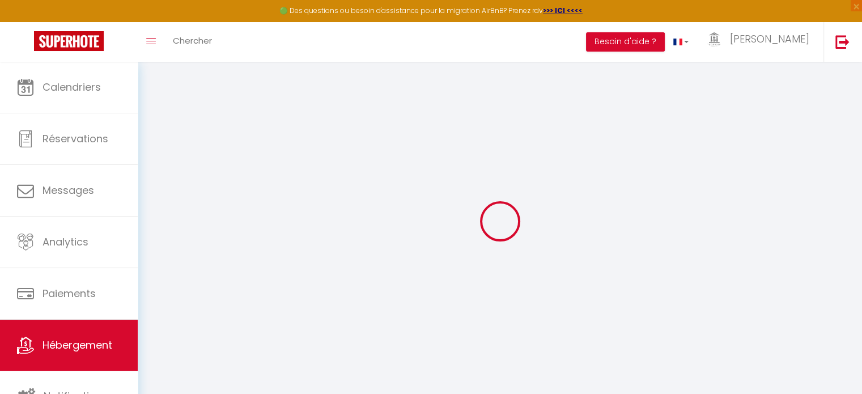
select select "10671-1195686729053889225"
select select "+ 22 %"
select select "+ 37 %"
select select "16:00"
select select "23:00"
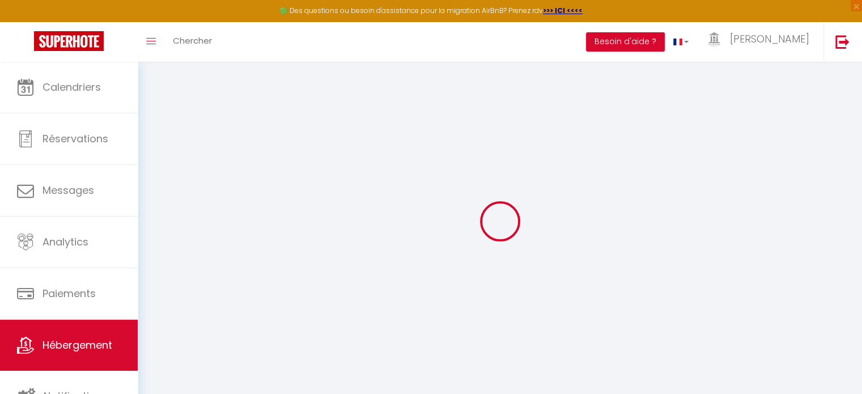
select select "10:00"
select select "30"
select select "120"
select select "19:00"
checkbox input "false"
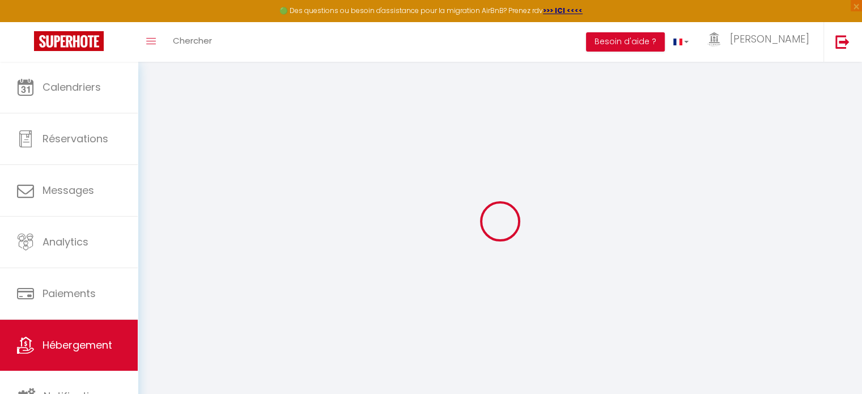
checkbox input "false"
checkbox input "true"
checkbox input "false"
select select "EUR"
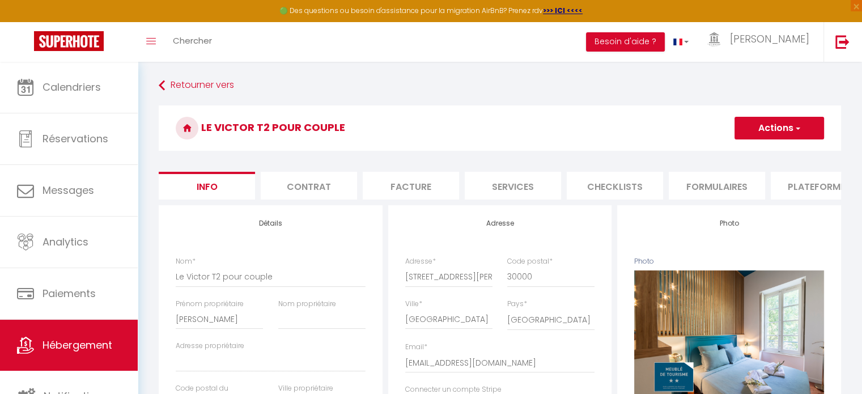
click at [812, 183] on li "Plateformes" at bounding box center [818, 186] width 96 height 28
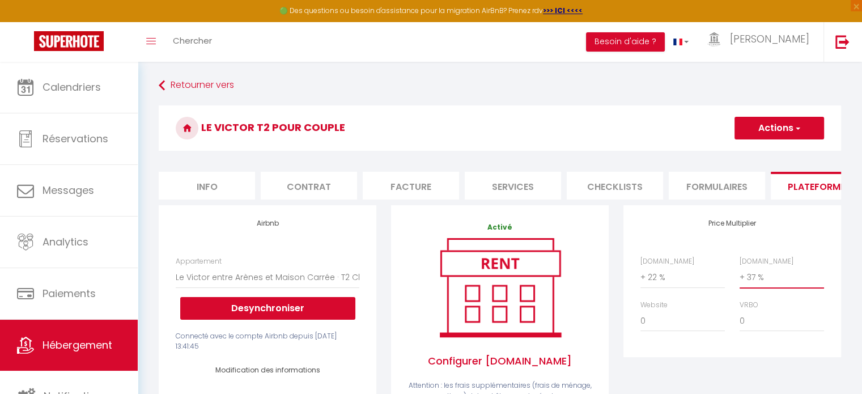
click at [751, 285] on select "0 + 1 % + 2 % + 3 % + 4 % + 5 % + 6 % + 7 % + 8 % + 9 %" at bounding box center [781, 277] width 84 height 22
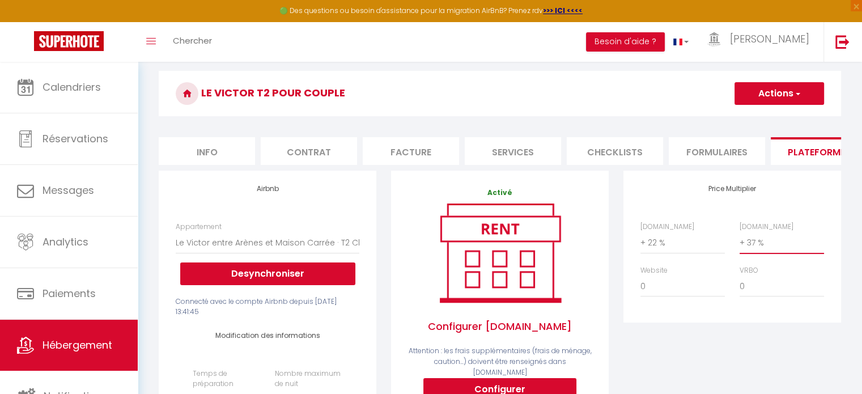
scroll to position [57, 0]
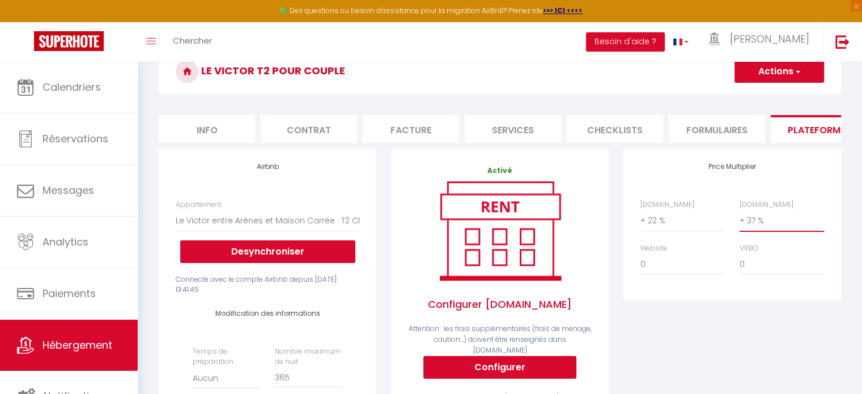
click at [772, 227] on select "0 + 1 % + 2 % + 3 % + 4 % + 5 % + 6 % + 7 % + 8 % + 9 %" at bounding box center [781, 221] width 84 height 22
select select "+ 39 %"
click at [739, 218] on select "0 + 1 % + 2 % + 3 % + 4 % + 5 % + 6 % + 7 % + 8 % + 9 %" at bounding box center [781, 221] width 84 height 22
click at [777, 70] on button "Actions" at bounding box center [778, 71] width 89 height 23
click at [771, 93] on link "Enregistrer" at bounding box center [778, 96] width 89 height 15
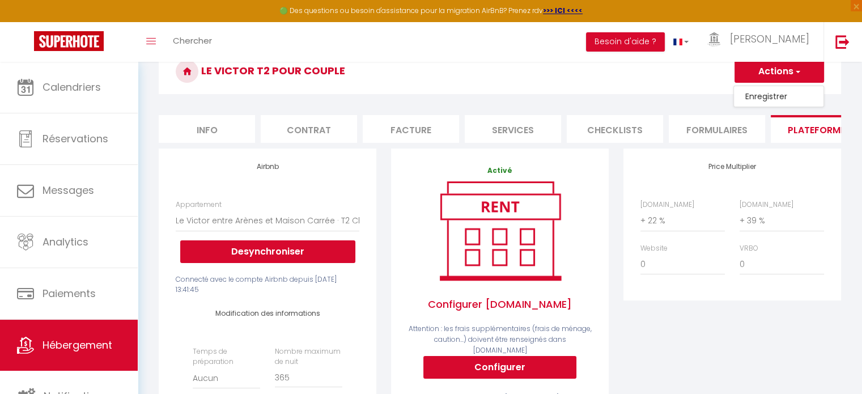
select select "EUR"
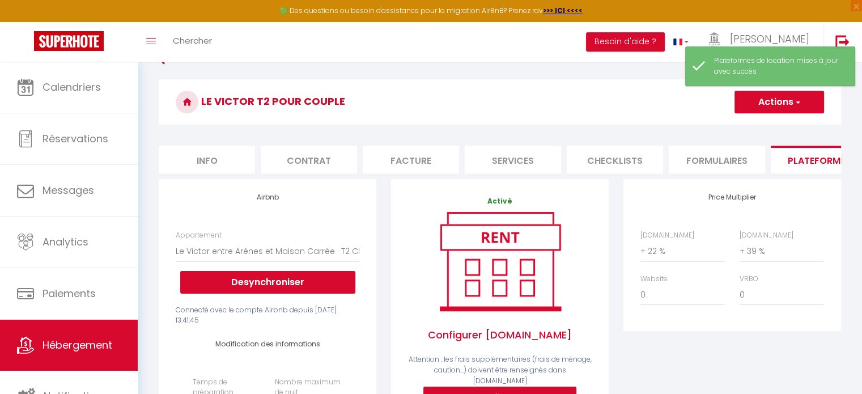
scroll to position [0, 0]
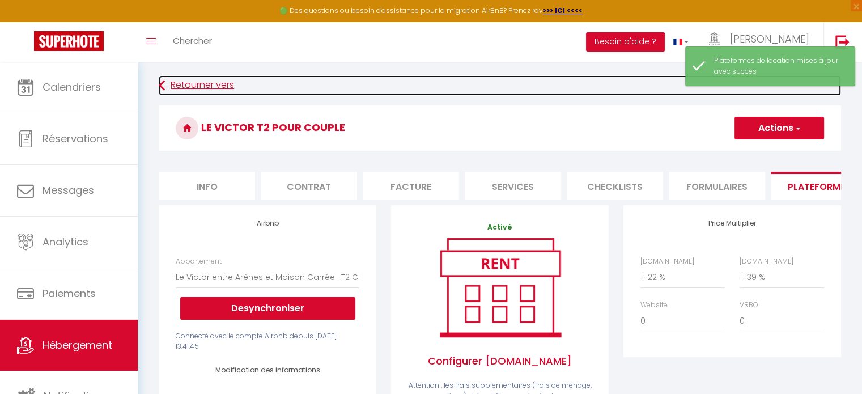
click at [204, 84] on link "Retourner vers" at bounding box center [500, 85] width 682 height 20
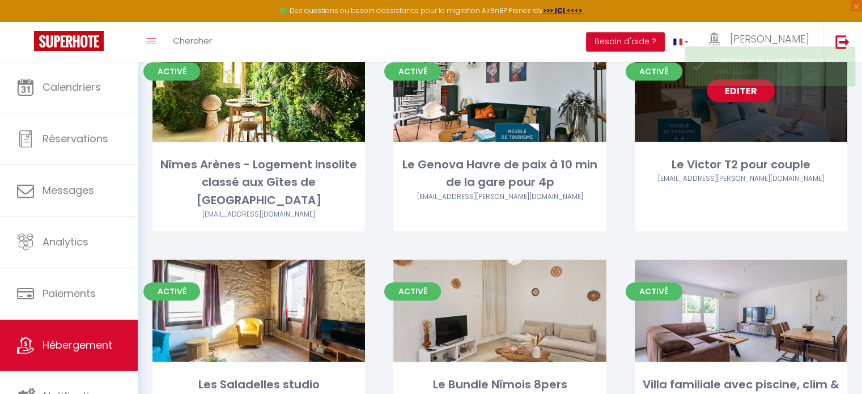
scroll to position [510, 0]
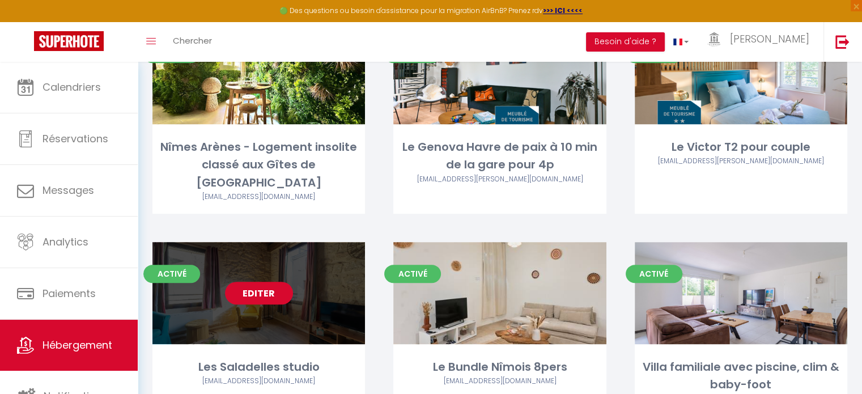
click at [268, 282] on link "Editer" at bounding box center [259, 293] width 68 height 23
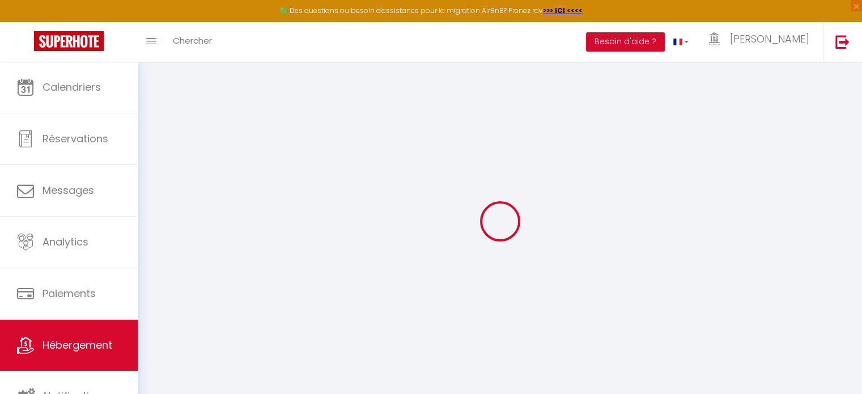
select select "16124-922926767154947679"
select select "+ 22 %"
select select "+ 37 %"
checkbox input "false"
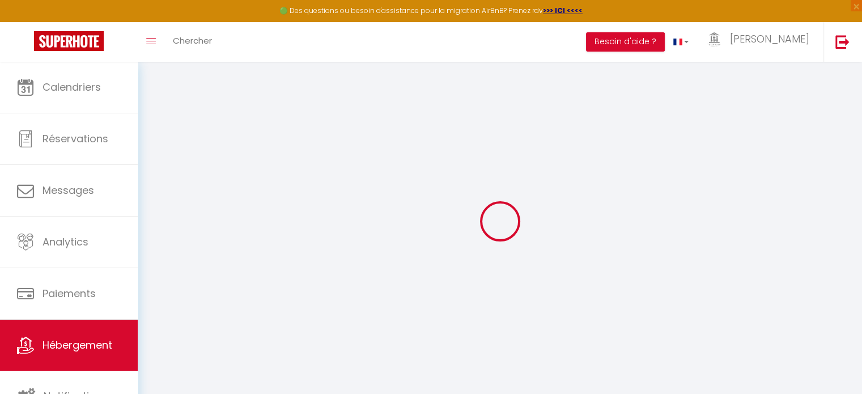
checkbox input "true"
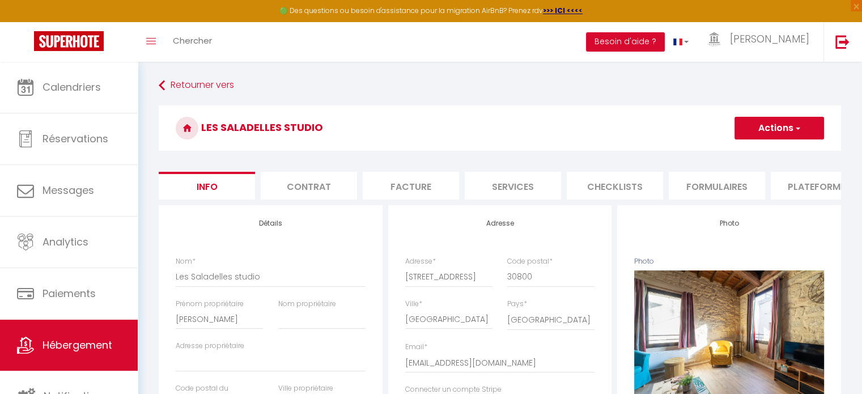
click at [817, 186] on li "Plateformes" at bounding box center [818, 186] width 96 height 28
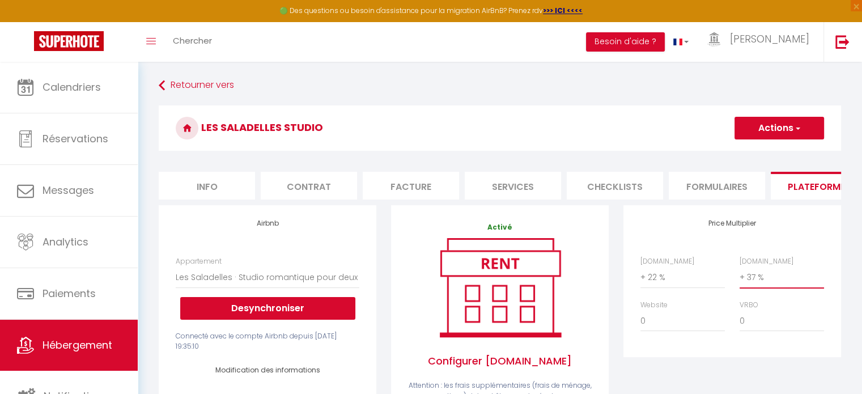
click at [751, 282] on select "0 + 1 % + 2 % + 3 % + 4 % + 5 % + 6 % + 7 % + 8 % + 9 %" at bounding box center [781, 277] width 84 height 22
click at [739, 275] on select "0 + 1 % + 2 % + 3 % + 4 % + 5 % + 6 % + 7 % + 8 % + 9 %" at bounding box center [781, 277] width 84 height 22
click at [781, 126] on button "Actions" at bounding box center [778, 128] width 89 height 23
click at [769, 151] on link "Enregistrer" at bounding box center [778, 153] width 89 height 15
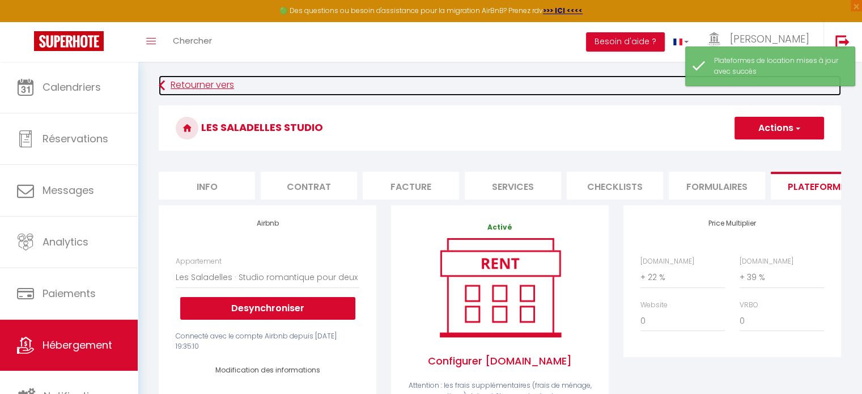
click at [188, 86] on link "Retourner vers" at bounding box center [500, 85] width 682 height 20
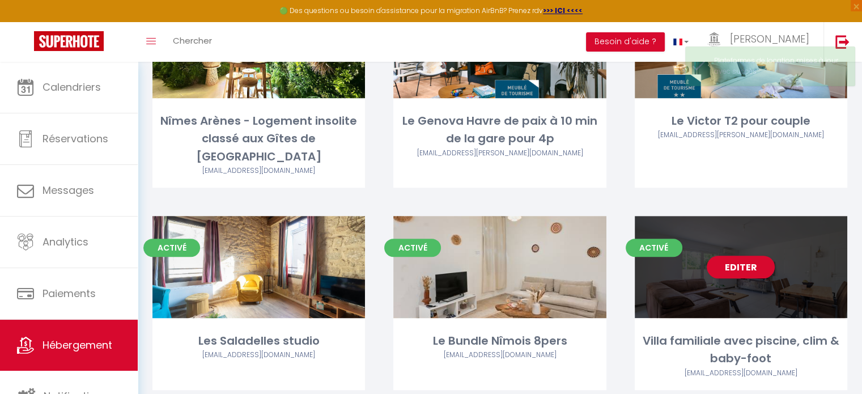
scroll to position [555, 0]
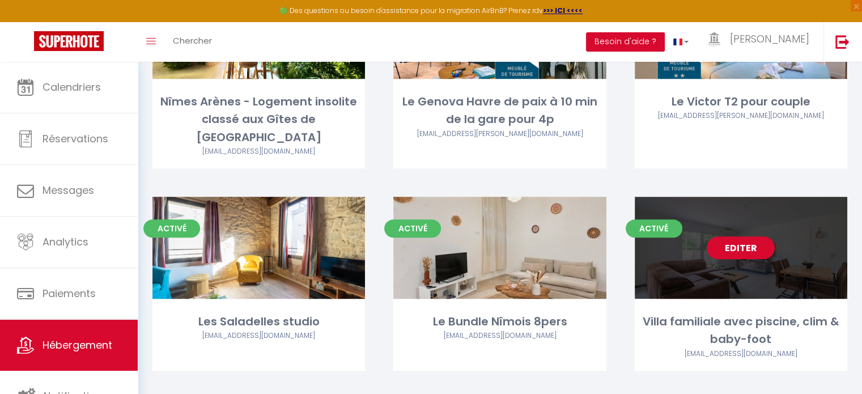
click at [757, 236] on link "Editer" at bounding box center [740, 247] width 68 height 23
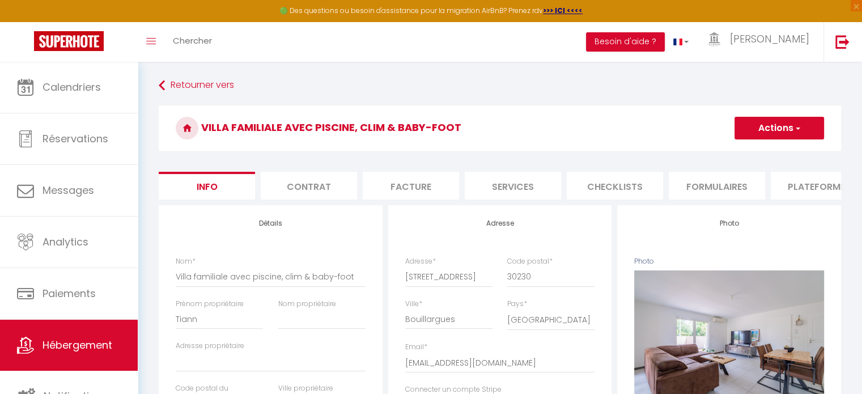
click at [807, 186] on li "Plateformes" at bounding box center [818, 186] width 96 height 28
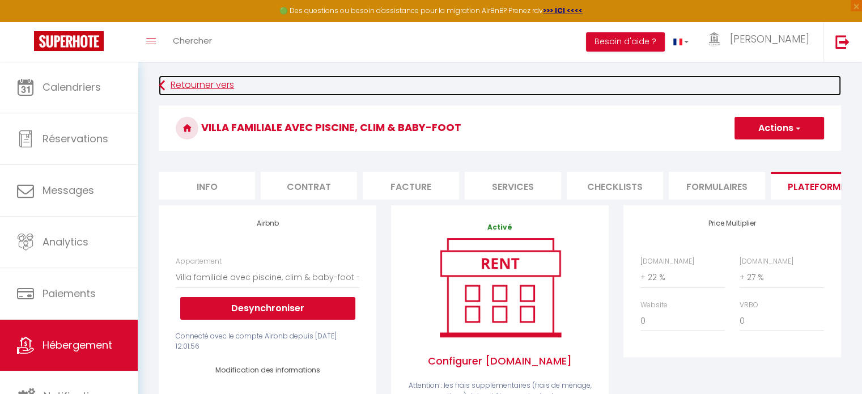
click at [200, 82] on link "Retourner vers" at bounding box center [500, 85] width 682 height 20
